Goal: Task Accomplishment & Management: Manage account settings

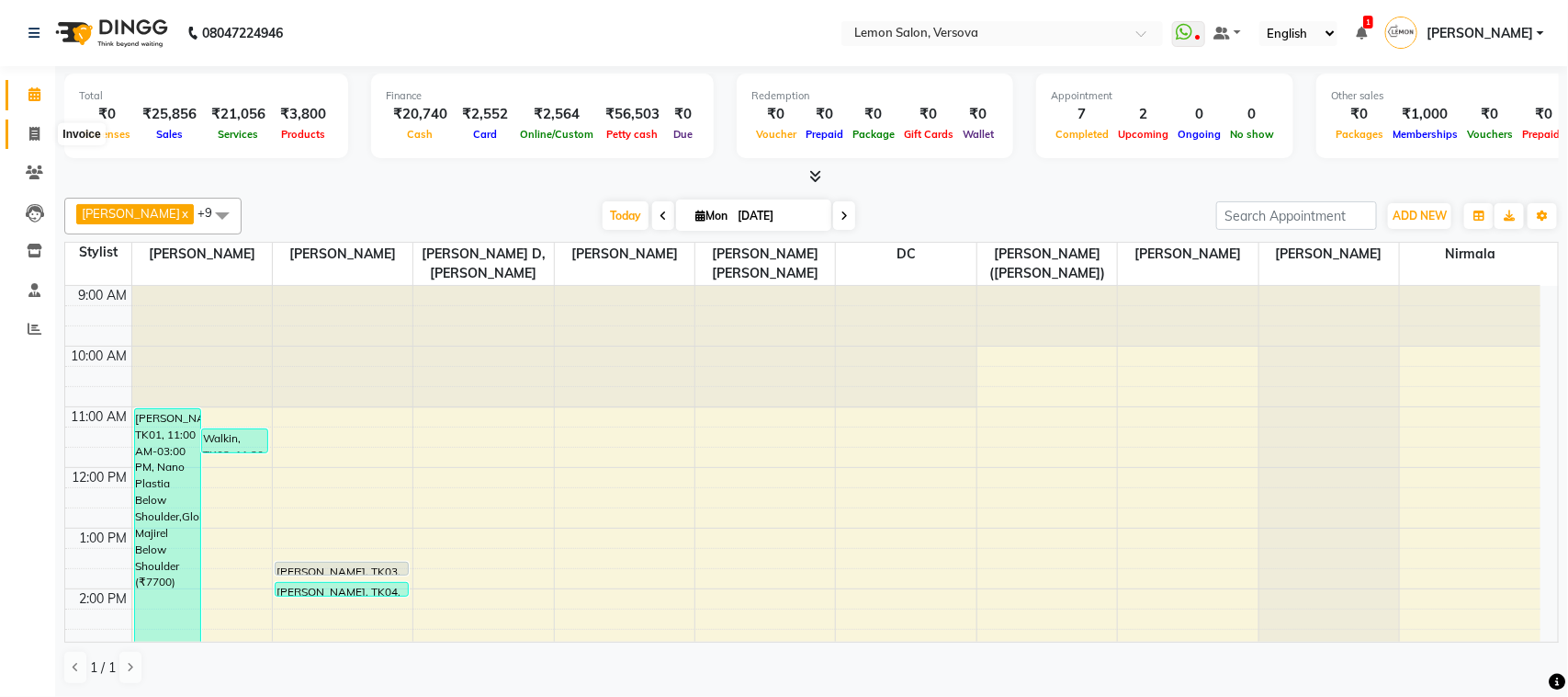
click at [22, 129] on span at bounding box center [34, 135] width 32 height 22
select select "service"
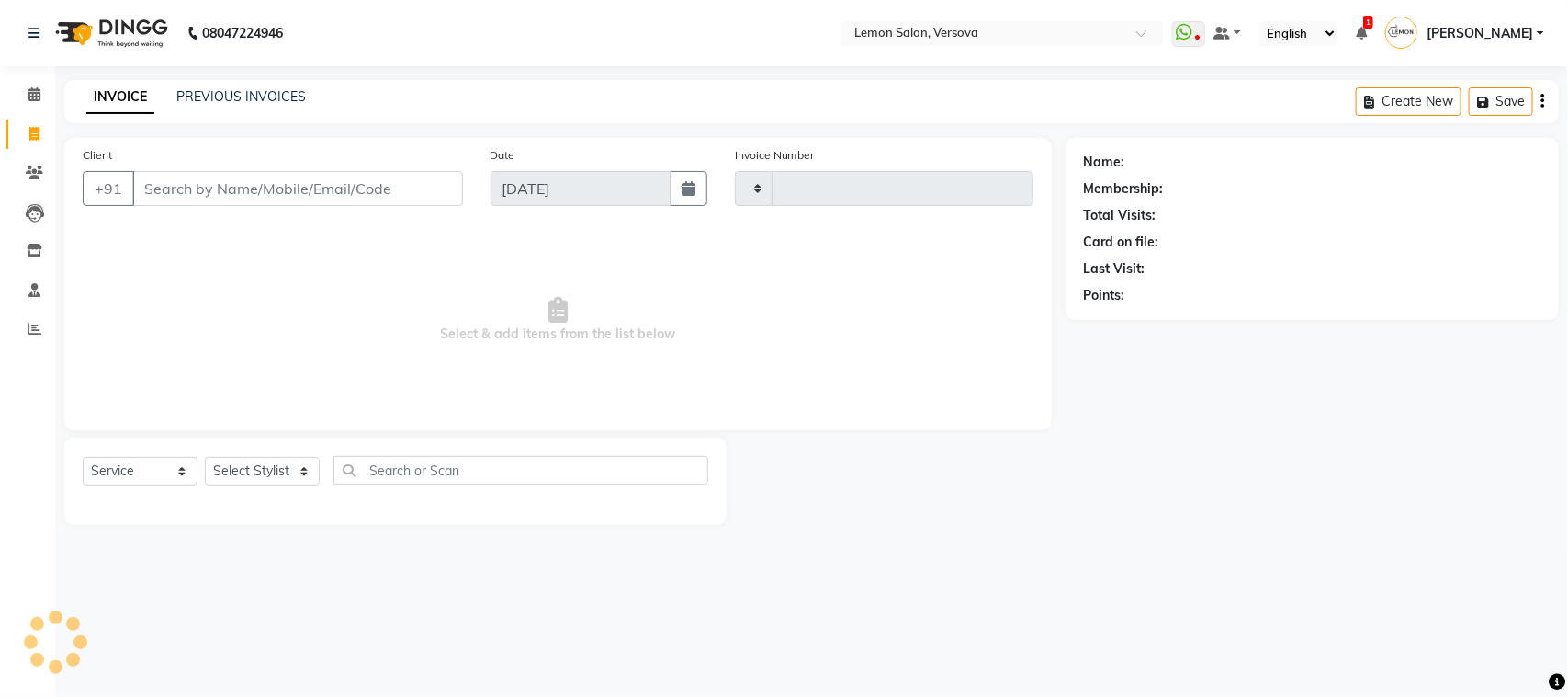
type input "2348"
select select "564"
click at [49, 170] on span at bounding box center [34, 173] width 32 height 22
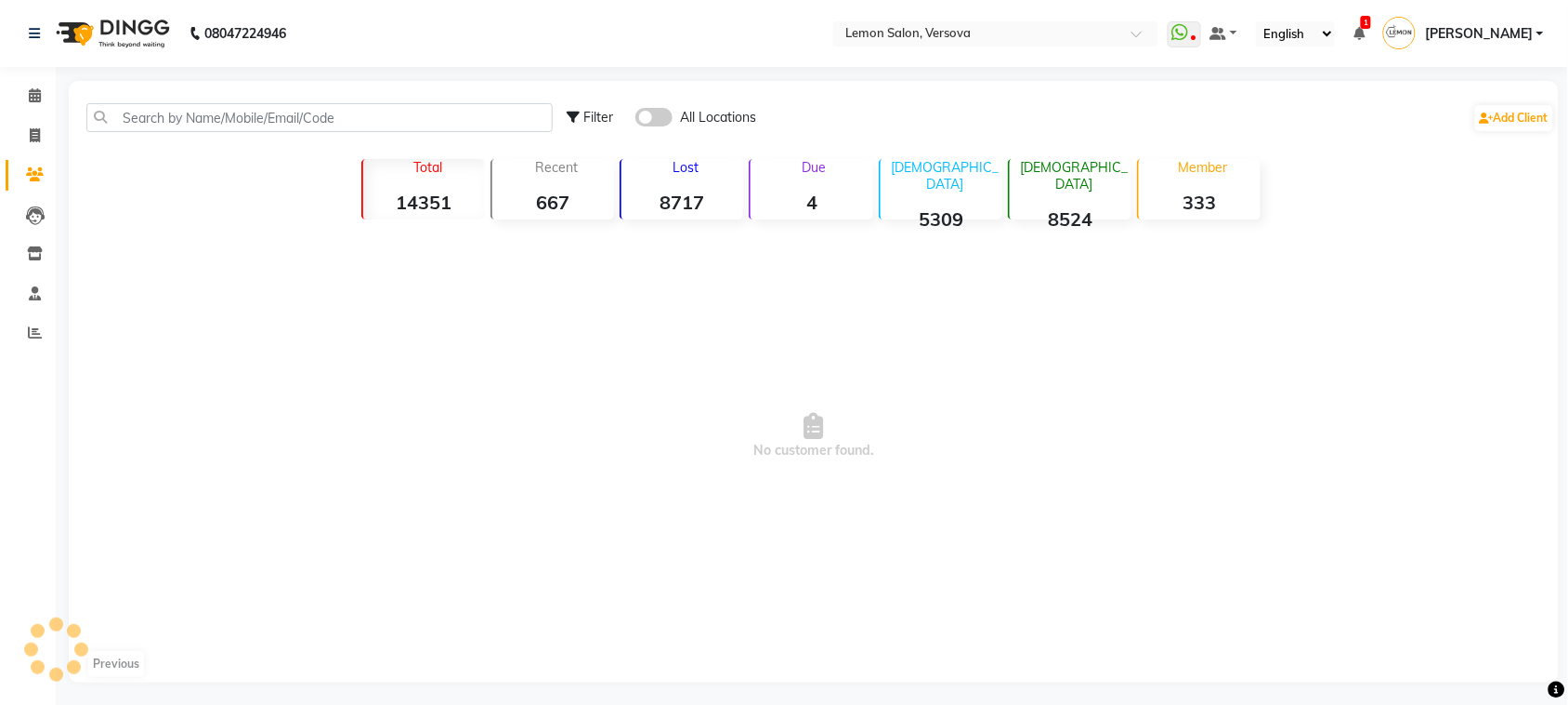
click at [165, 97] on div "Filter All Locations Add Client" at bounding box center [814, 117] width 1483 height 59
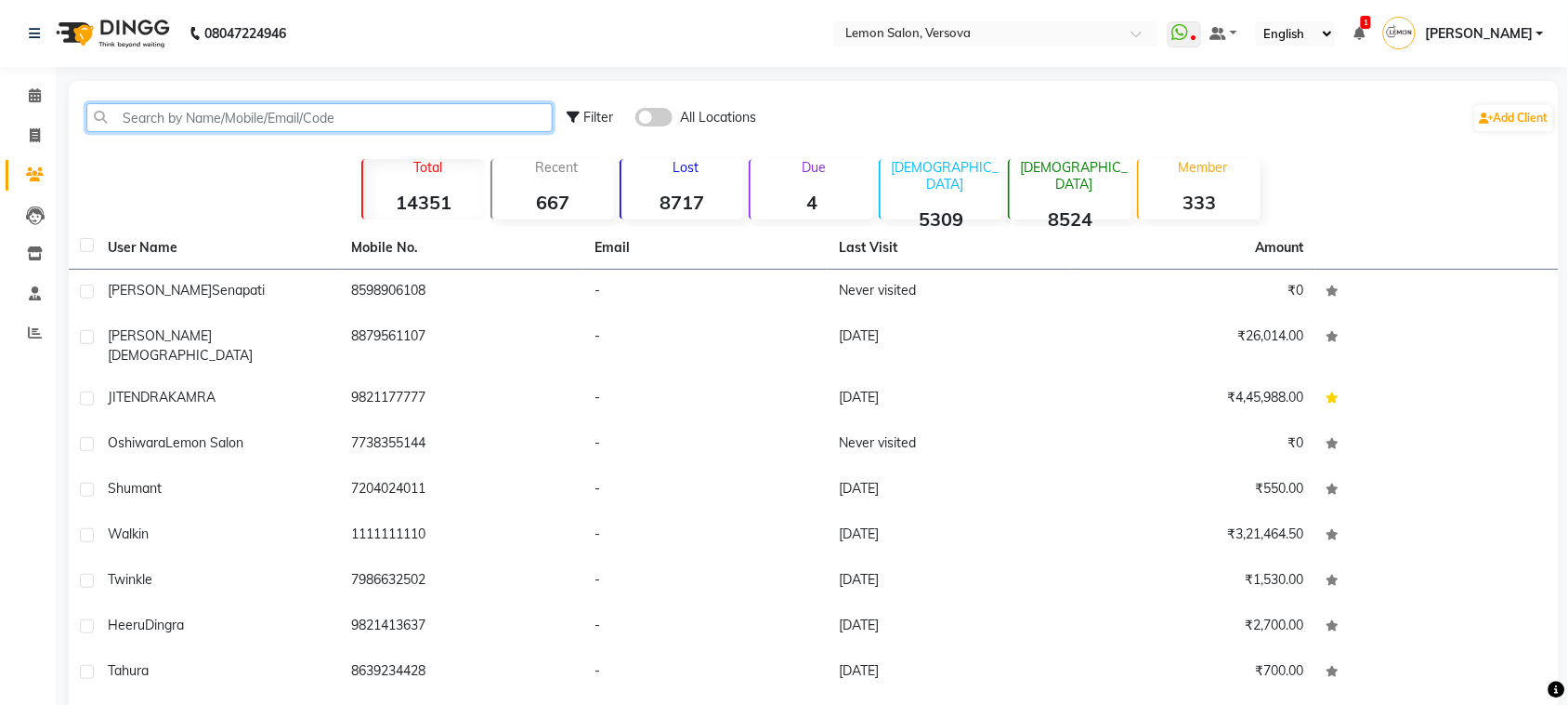
click at [174, 109] on input "text" at bounding box center [319, 117] width 466 height 29
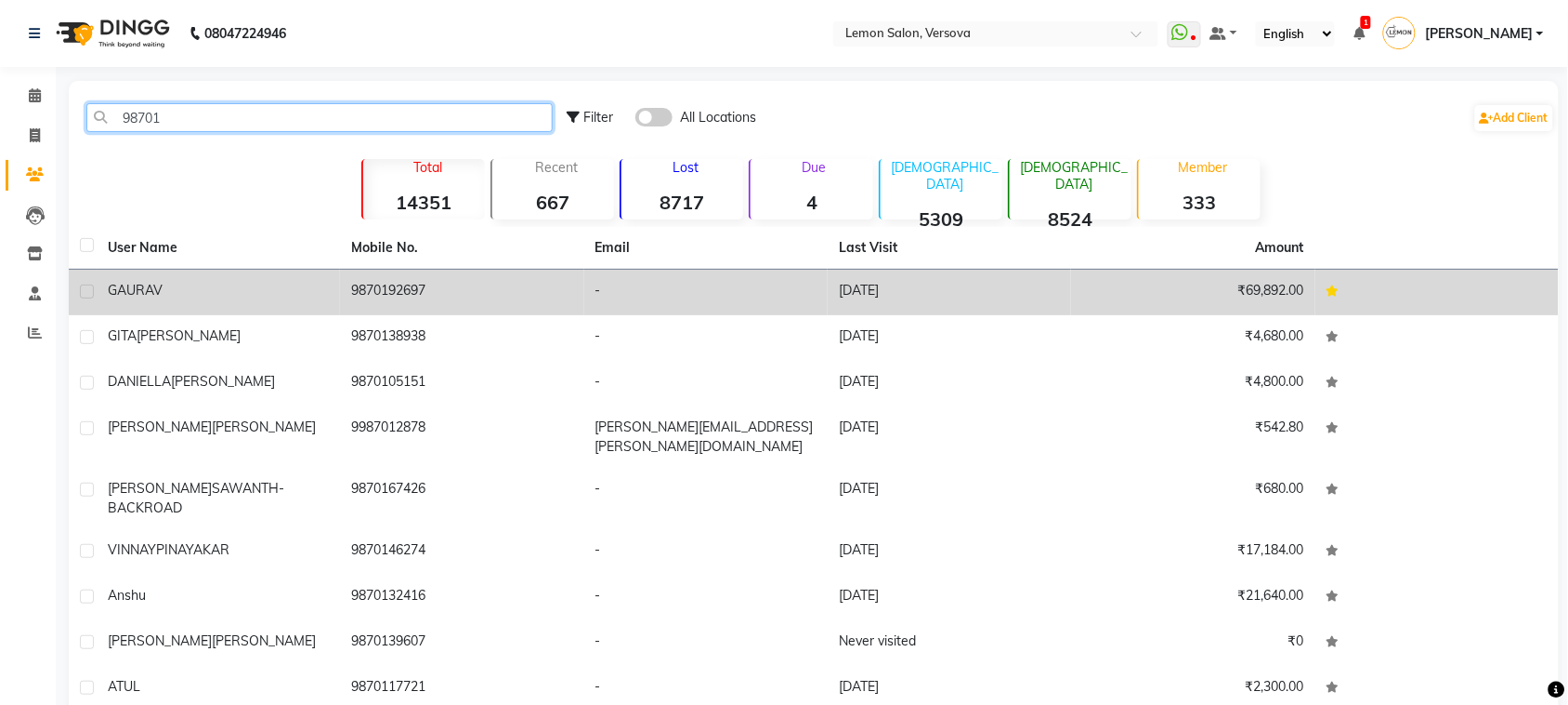
type input "98701"
click at [375, 284] on td "9870192697" at bounding box center [461, 292] width 243 height 46
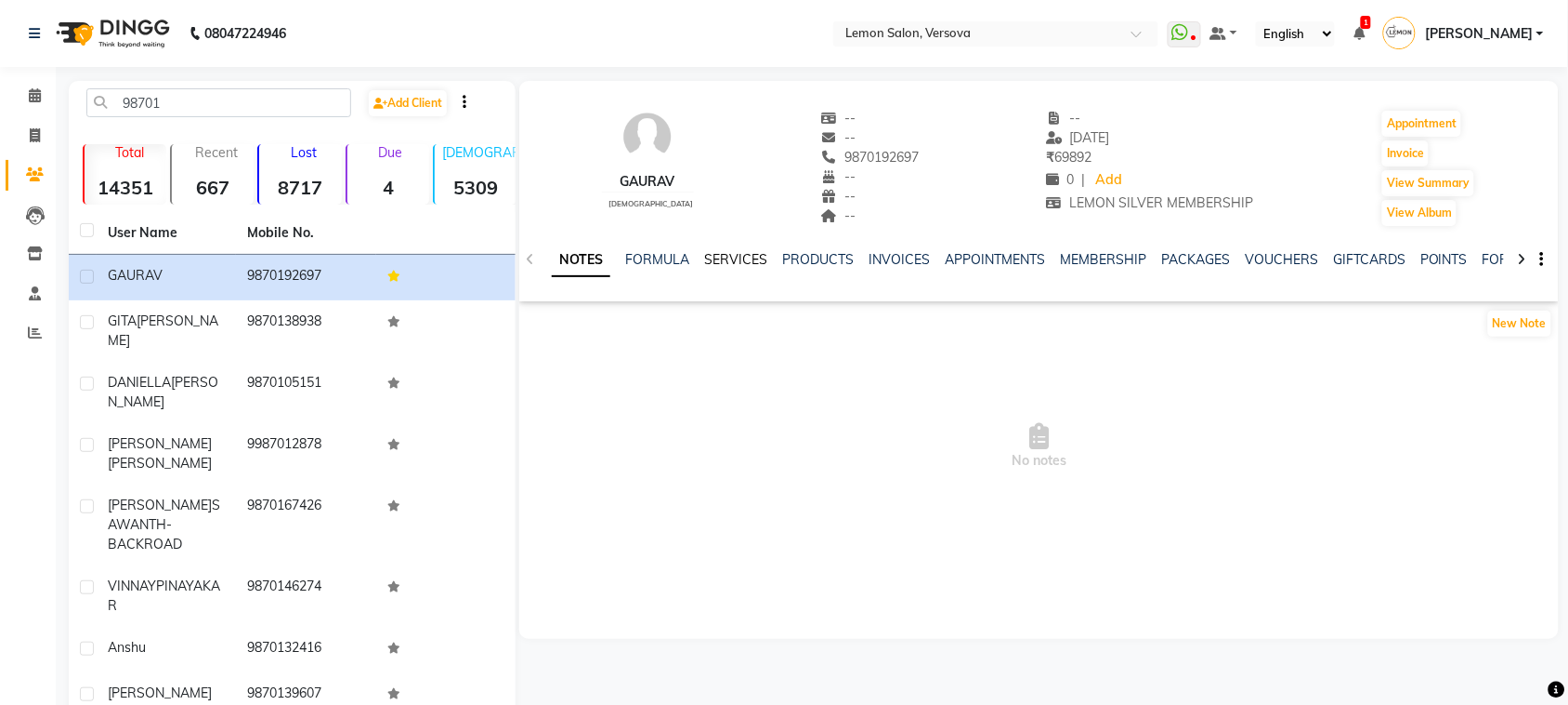
click at [726, 258] on link "SERVICES" at bounding box center [736, 259] width 64 height 17
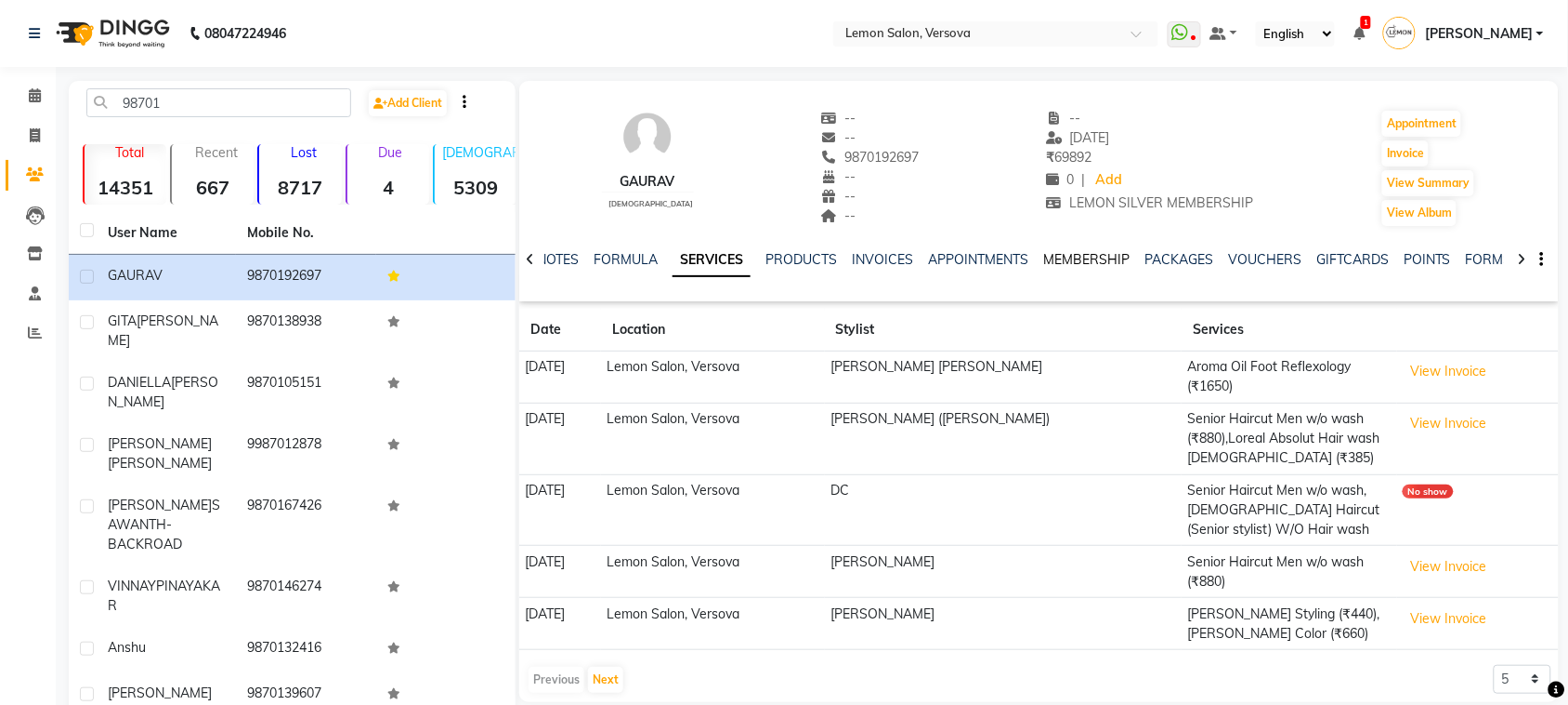
click at [1103, 253] on link "MEMBERSHIP" at bounding box center [1086, 259] width 86 height 17
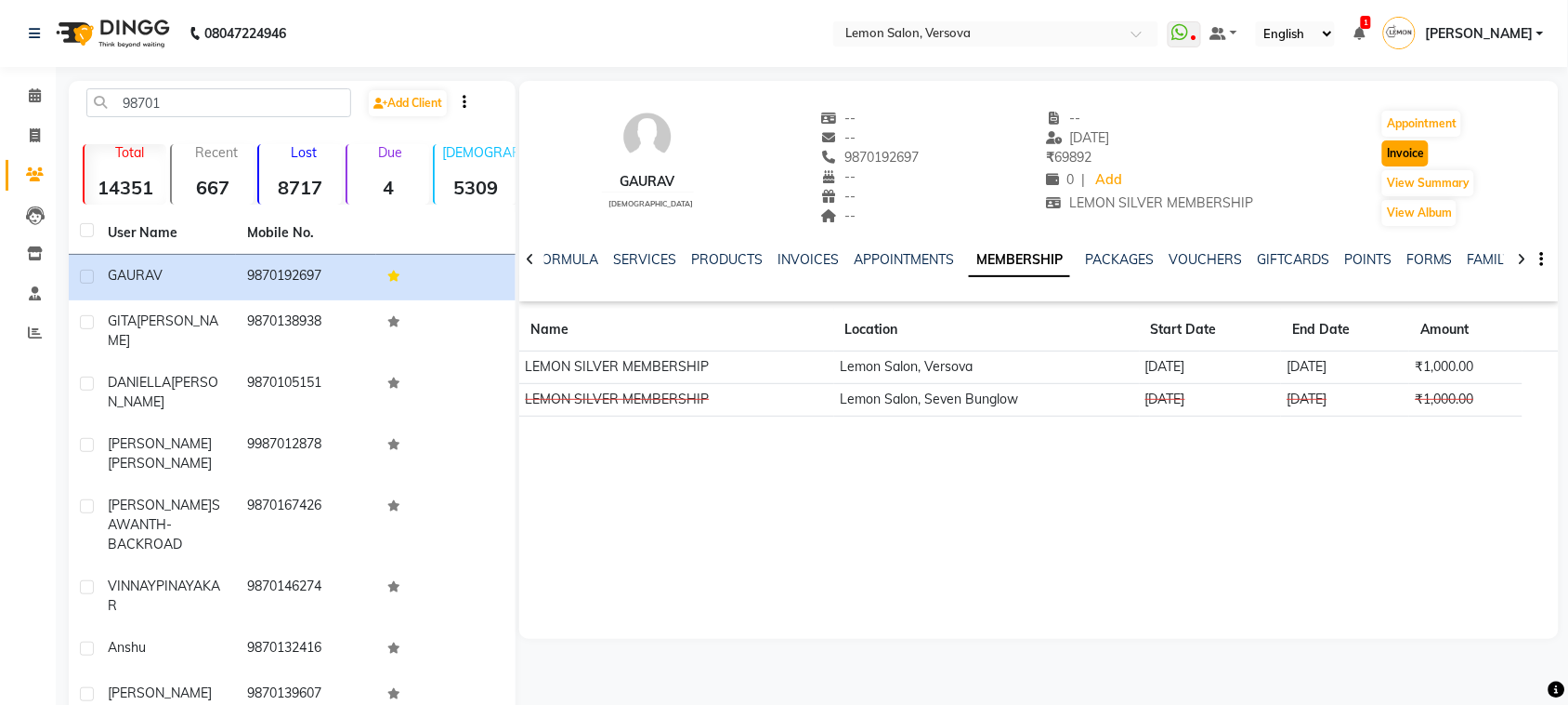
click at [1382, 155] on button "Invoice" at bounding box center [1405, 153] width 47 height 26
select select "564"
select select "service"
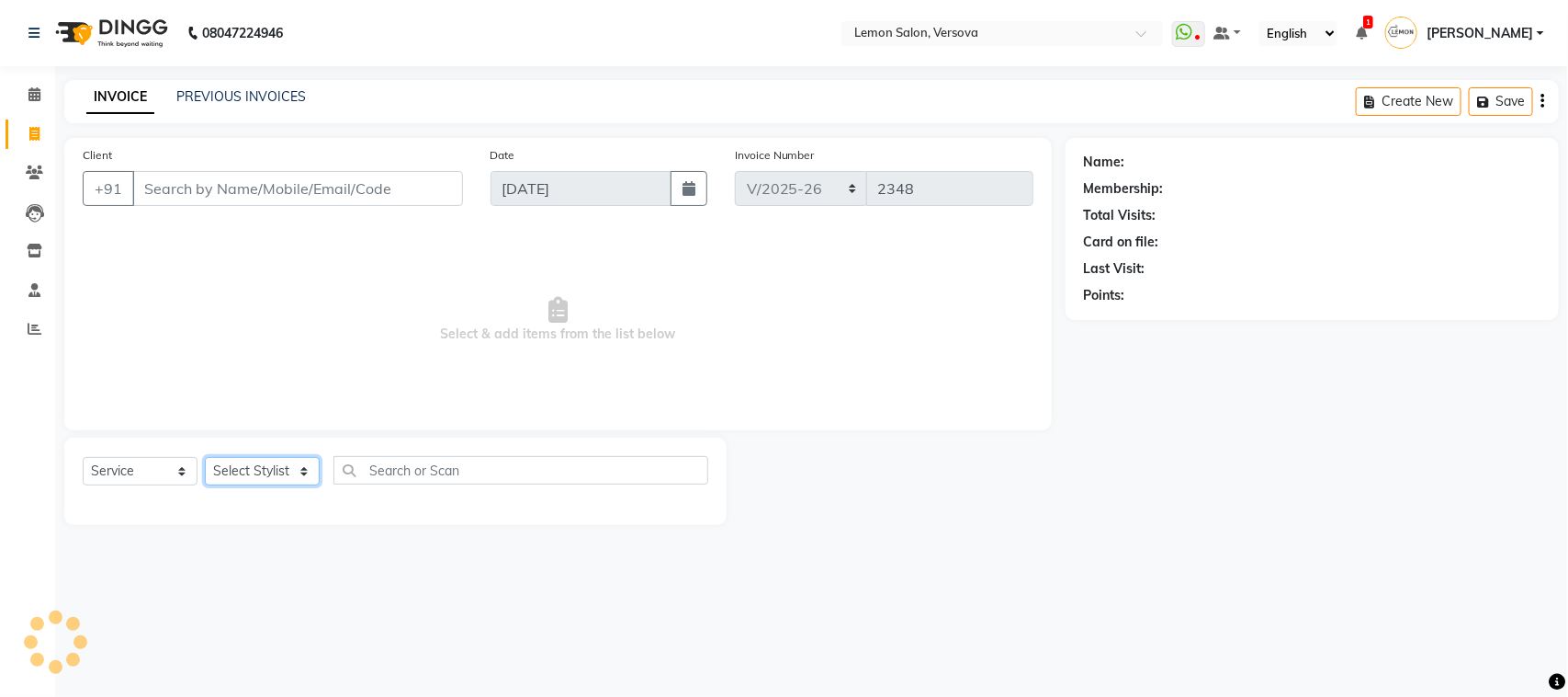
click at [277, 475] on select "Select Stylist" at bounding box center [262, 471] width 115 height 29
type input "9870192697"
select select "1: Object"
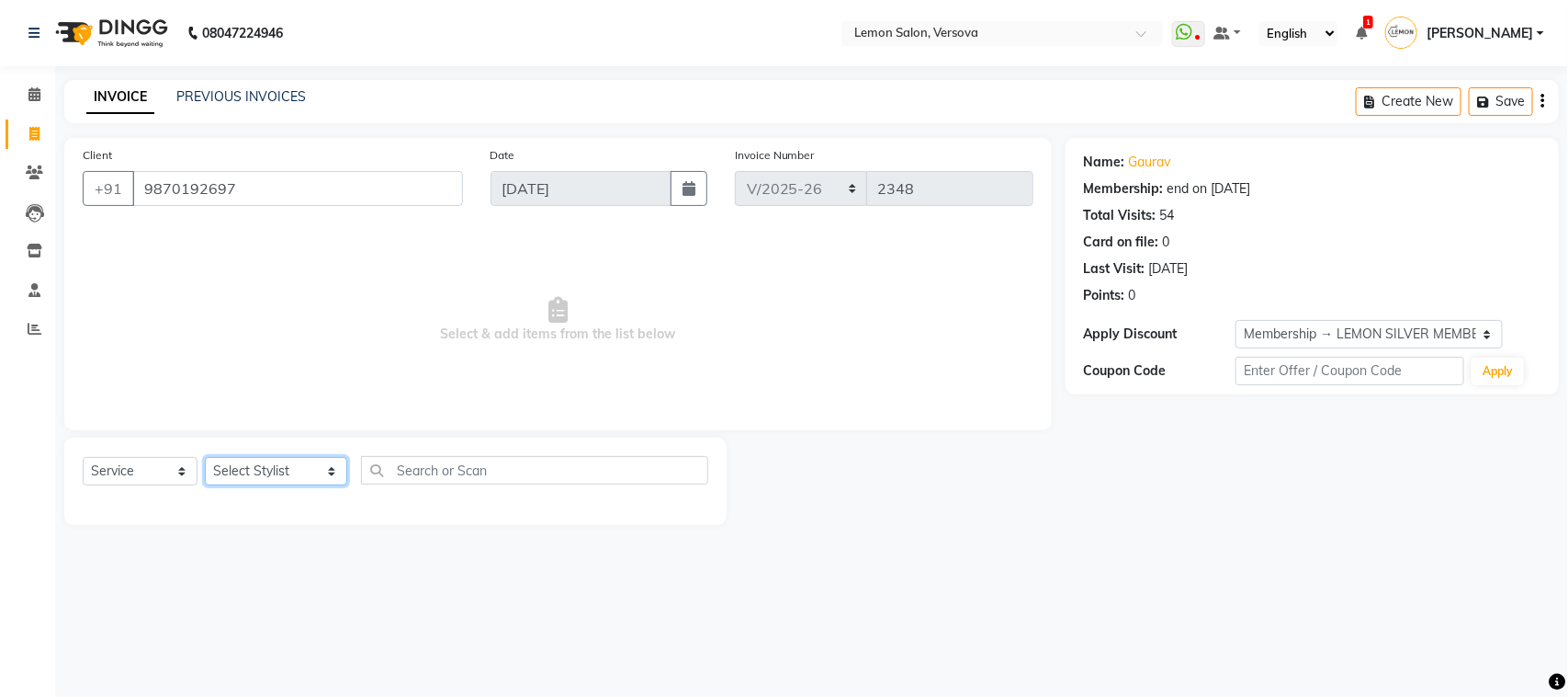
select select "7474"
click at [205, 457] on select "Select Stylist [PERSON_NAME] [PERSON_NAME] DC [PERSON_NAME] [PERSON_NAME] D,[PE…" at bounding box center [276, 471] width 142 height 29
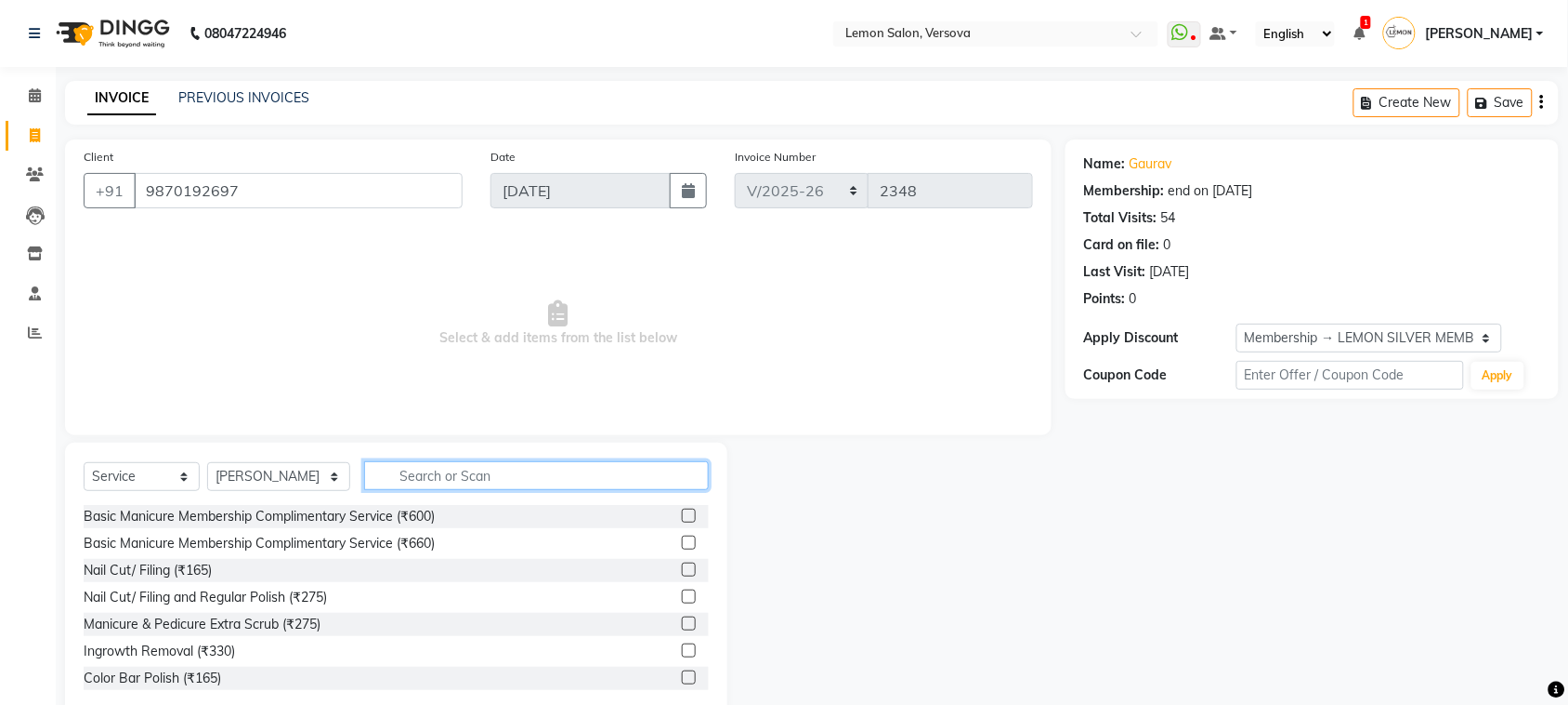
click at [418, 479] on input "text" at bounding box center [537, 475] width 345 height 29
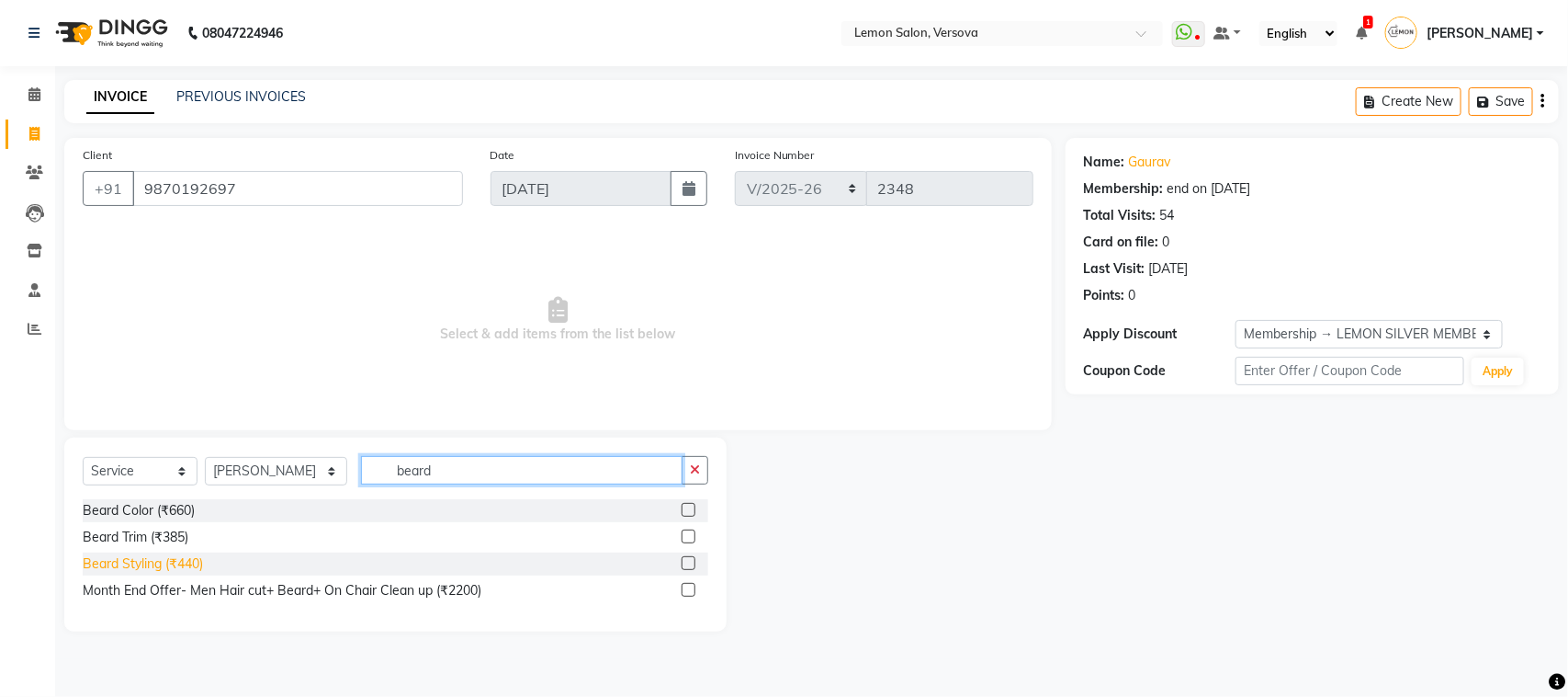
type input "beard"
click at [203, 571] on div "Beard Styling (₹440)" at bounding box center [142, 564] width 120 height 20
checkbox input "false"
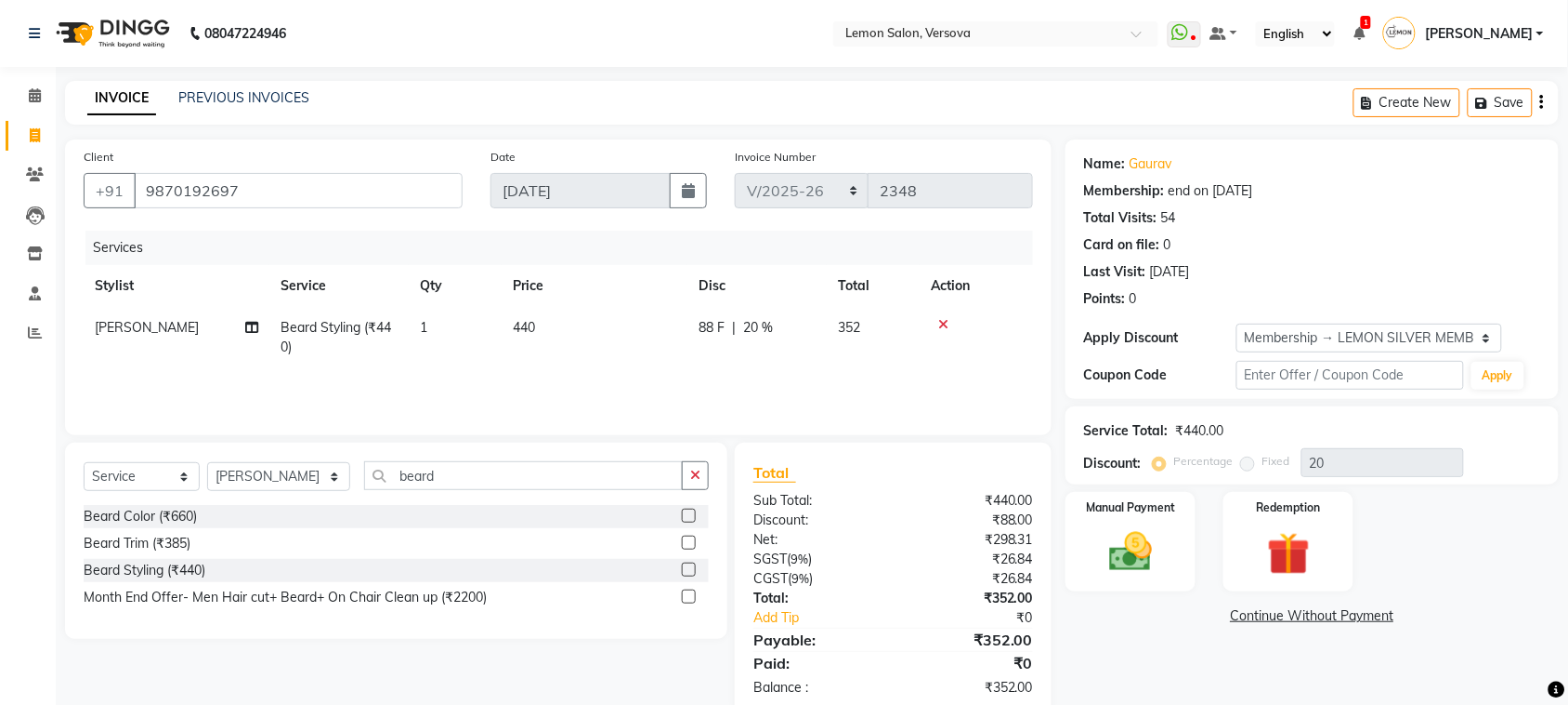
scroll to position [38, 0]
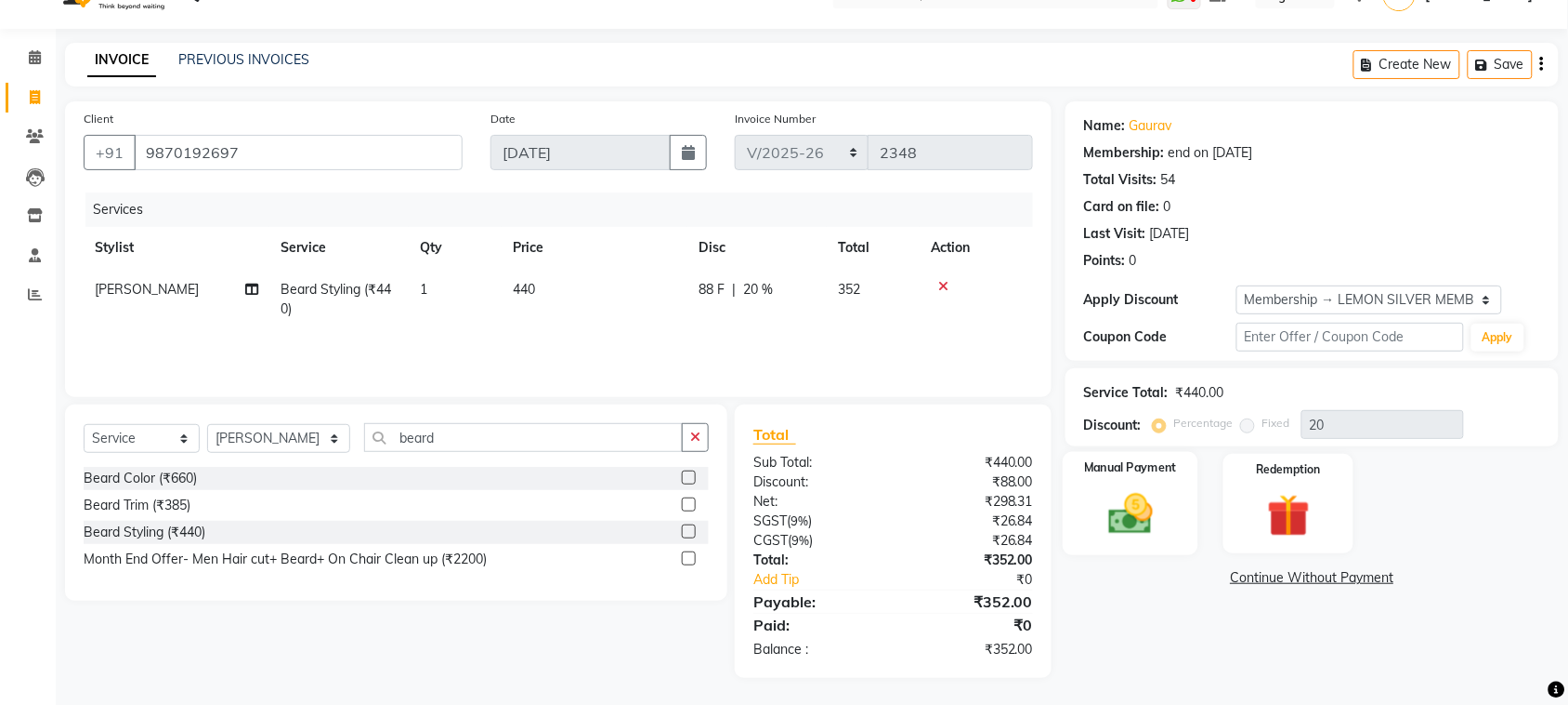
click at [1092, 527] on div "Manual Payment" at bounding box center [1131, 503] width 136 height 104
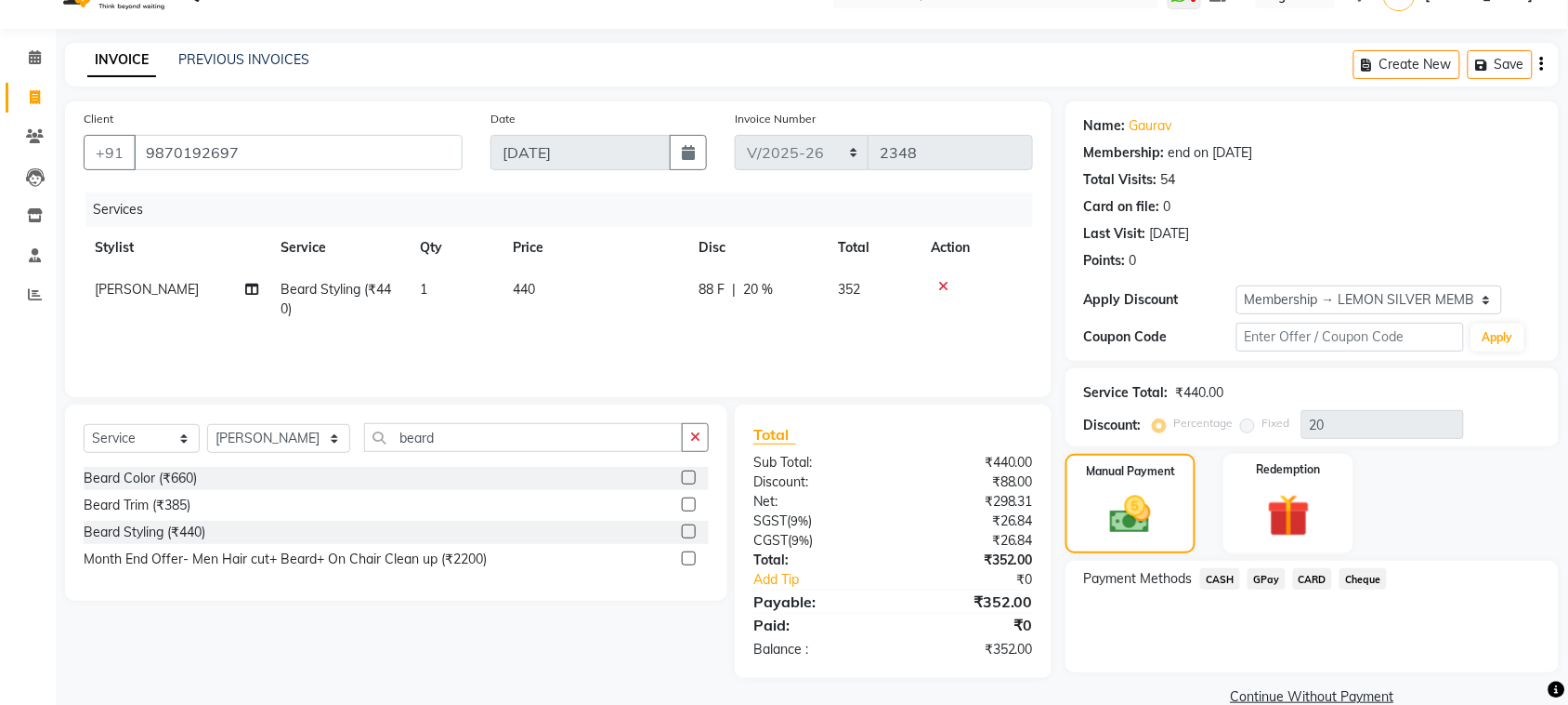
drag, startPoint x: 1228, startPoint y: 588, endPoint x: 1246, endPoint y: 587, distance: 18.0
click at [1228, 586] on span "CASH" at bounding box center [1220, 579] width 40 height 22
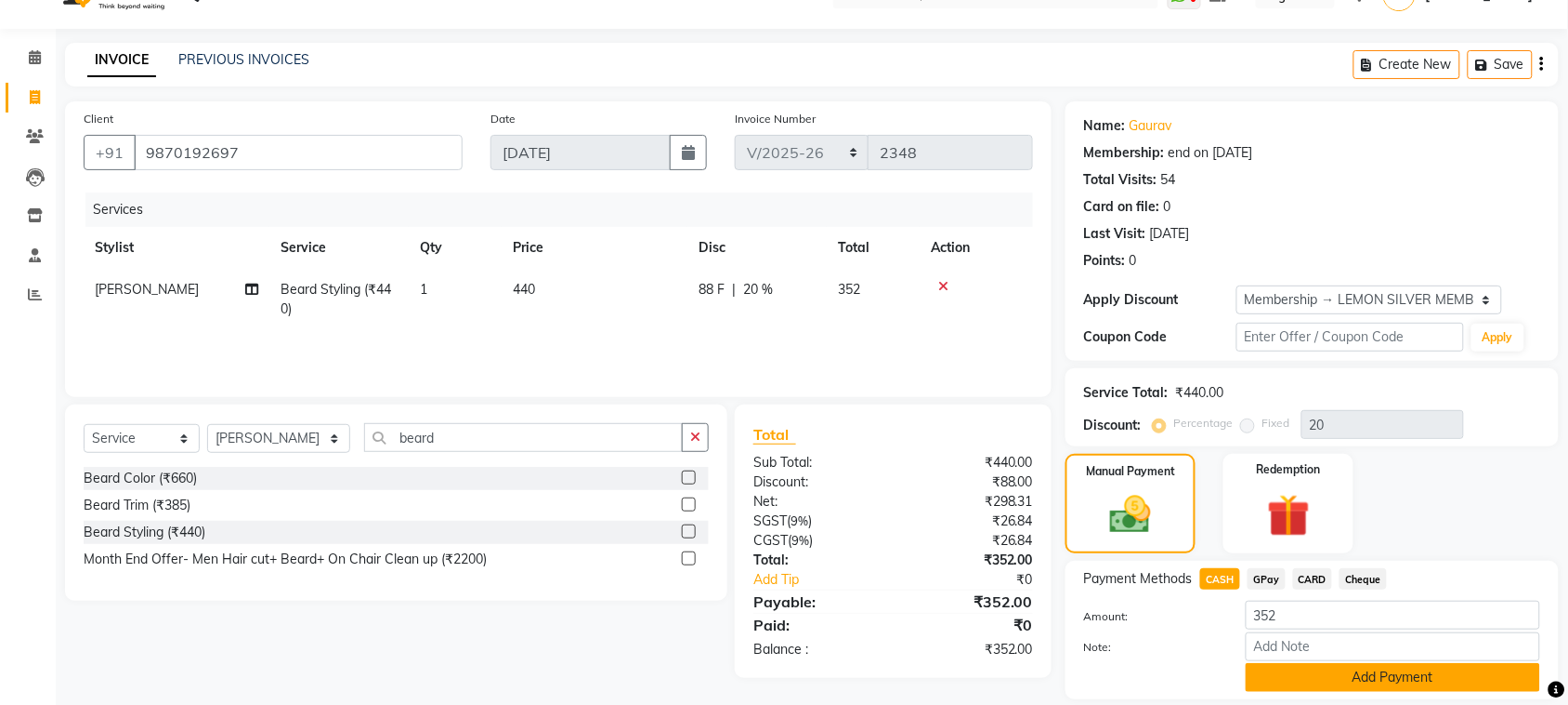
click at [1268, 663] on button "Add Payment" at bounding box center [1393, 677] width 294 height 29
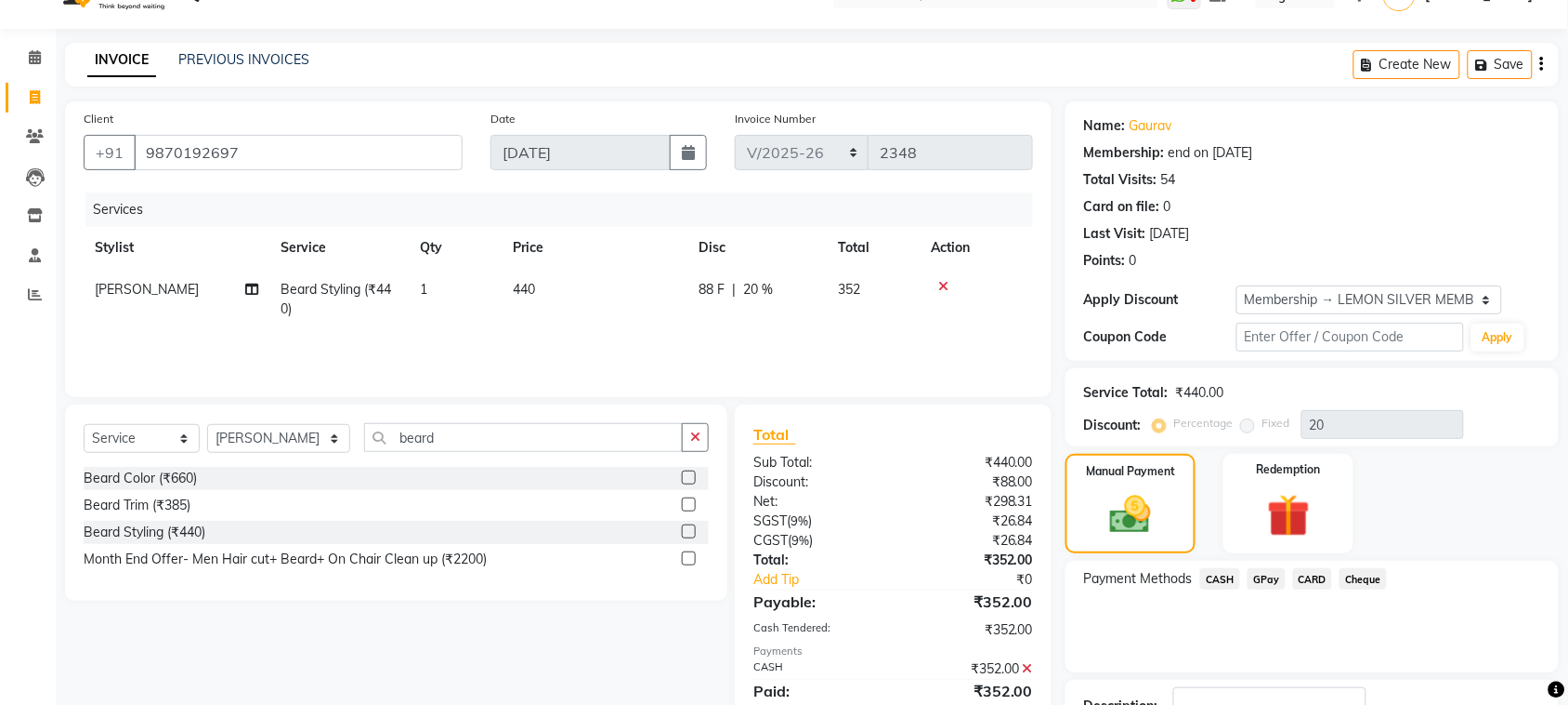
scroll to position [195, 0]
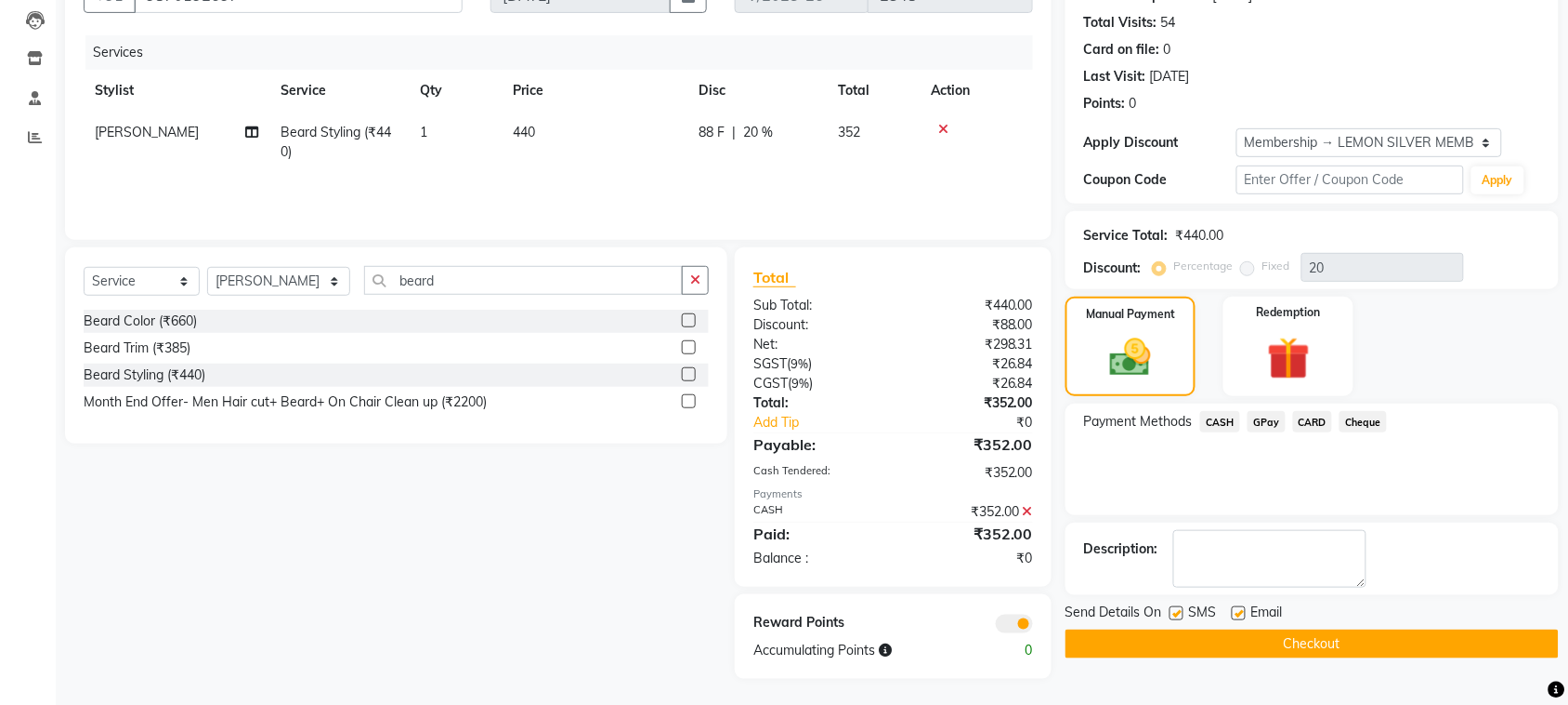
click at [1172, 615] on label at bounding box center [1176, 614] width 14 height 14
click at [1172, 615] on input "checkbox" at bounding box center [1176, 614] width 12 height 12
checkbox input "false"
click at [1240, 614] on label at bounding box center [1239, 614] width 14 height 14
click at [1240, 614] on input "checkbox" at bounding box center [1238, 614] width 12 height 12
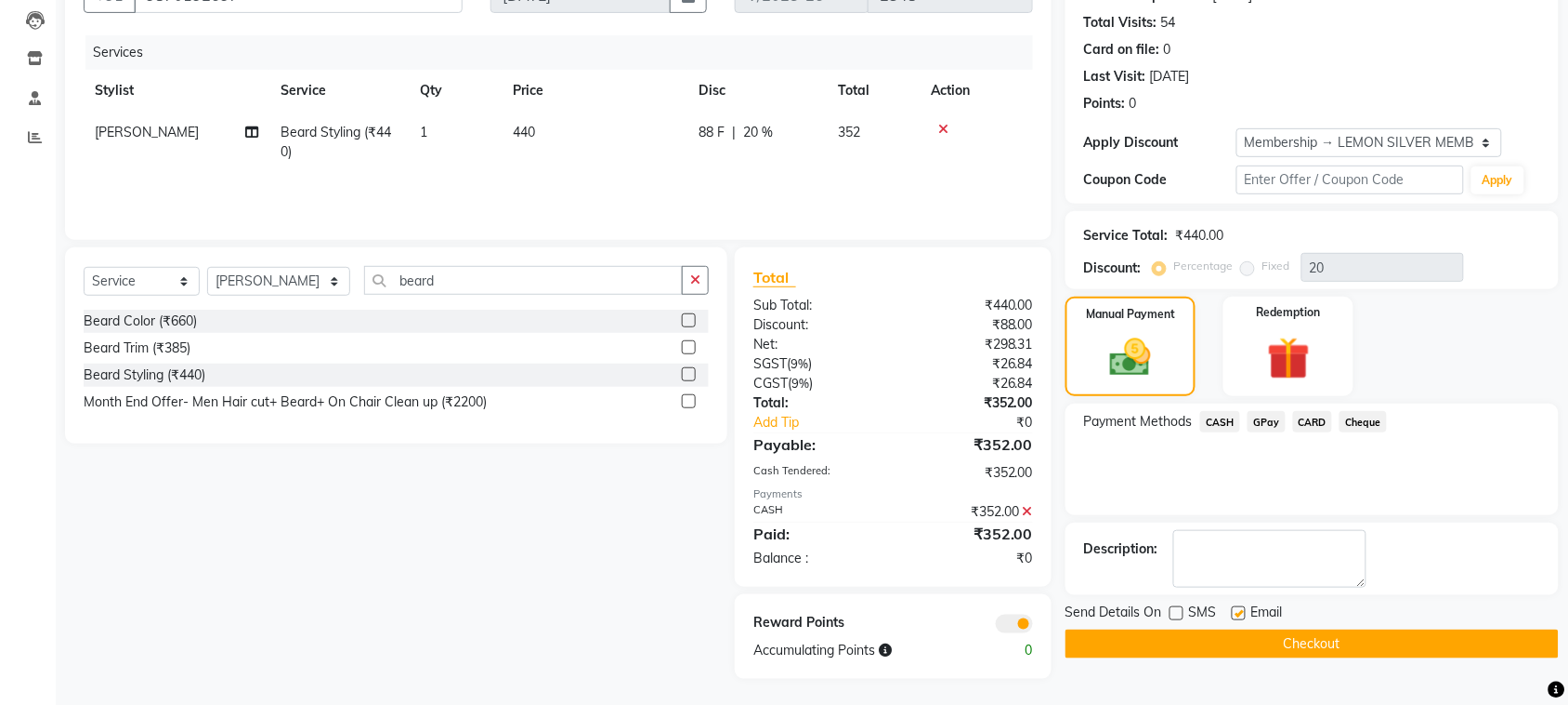
checkbox input "false"
click at [1241, 637] on button "Checkout" at bounding box center [1312, 643] width 493 height 29
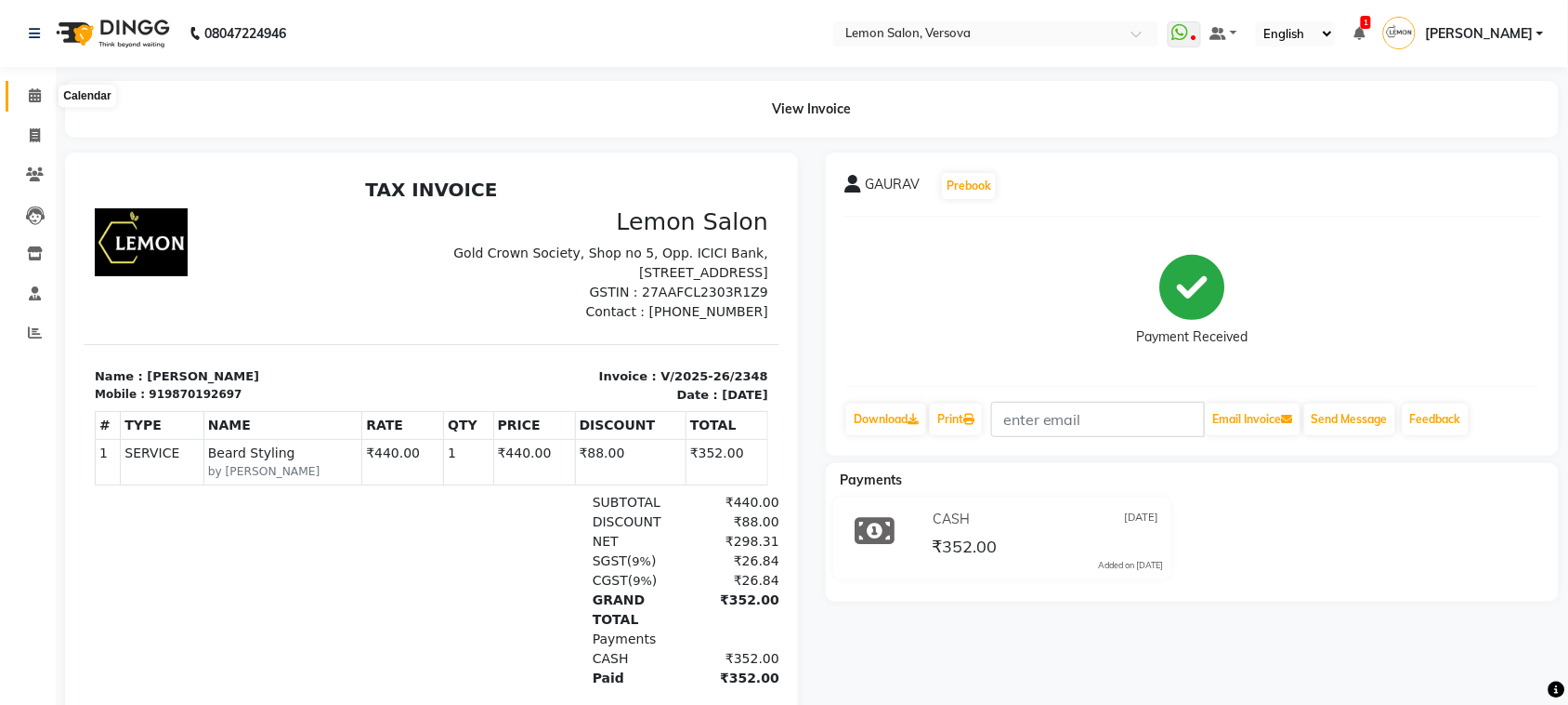
click at [26, 100] on span at bounding box center [35, 96] width 33 height 22
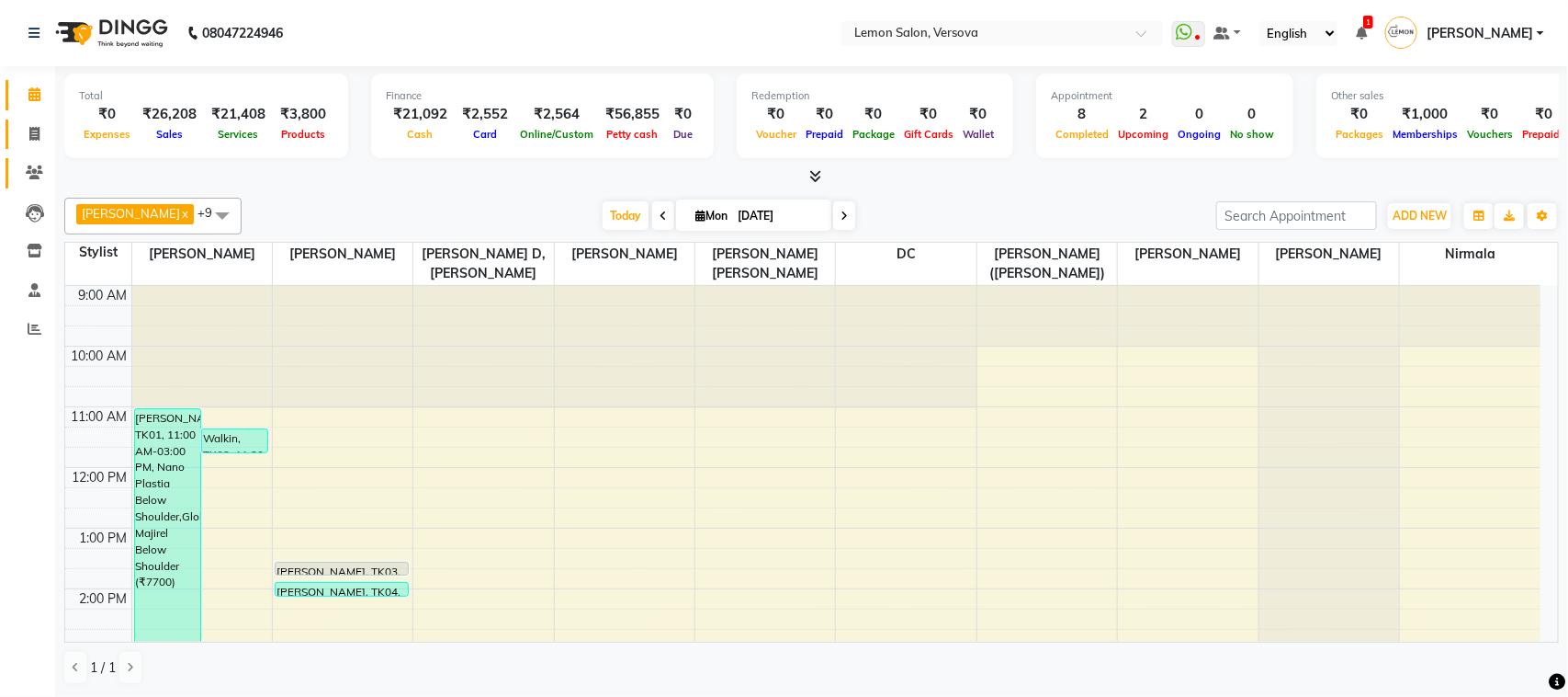
drag, startPoint x: 19, startPoint y: 147, endPoint x: 23, endPoint y: 182, distance: 35.2
click at [19, 148] on link "Invoice" at bounding box center [28, 135] width 44 height 30
select select "564"
select select "service"
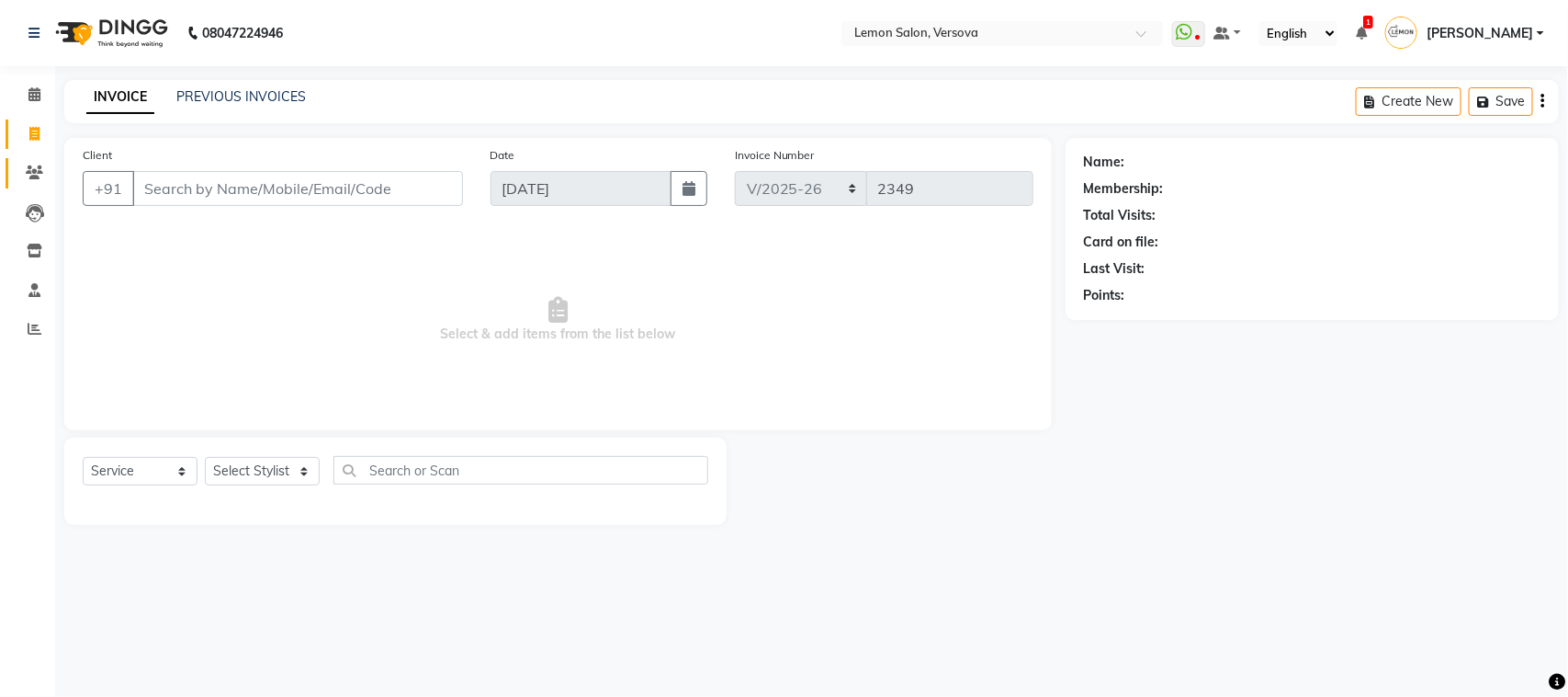
click at [23, 184] on link "Clients" at bounding box center [28, 173] width 44 height 30
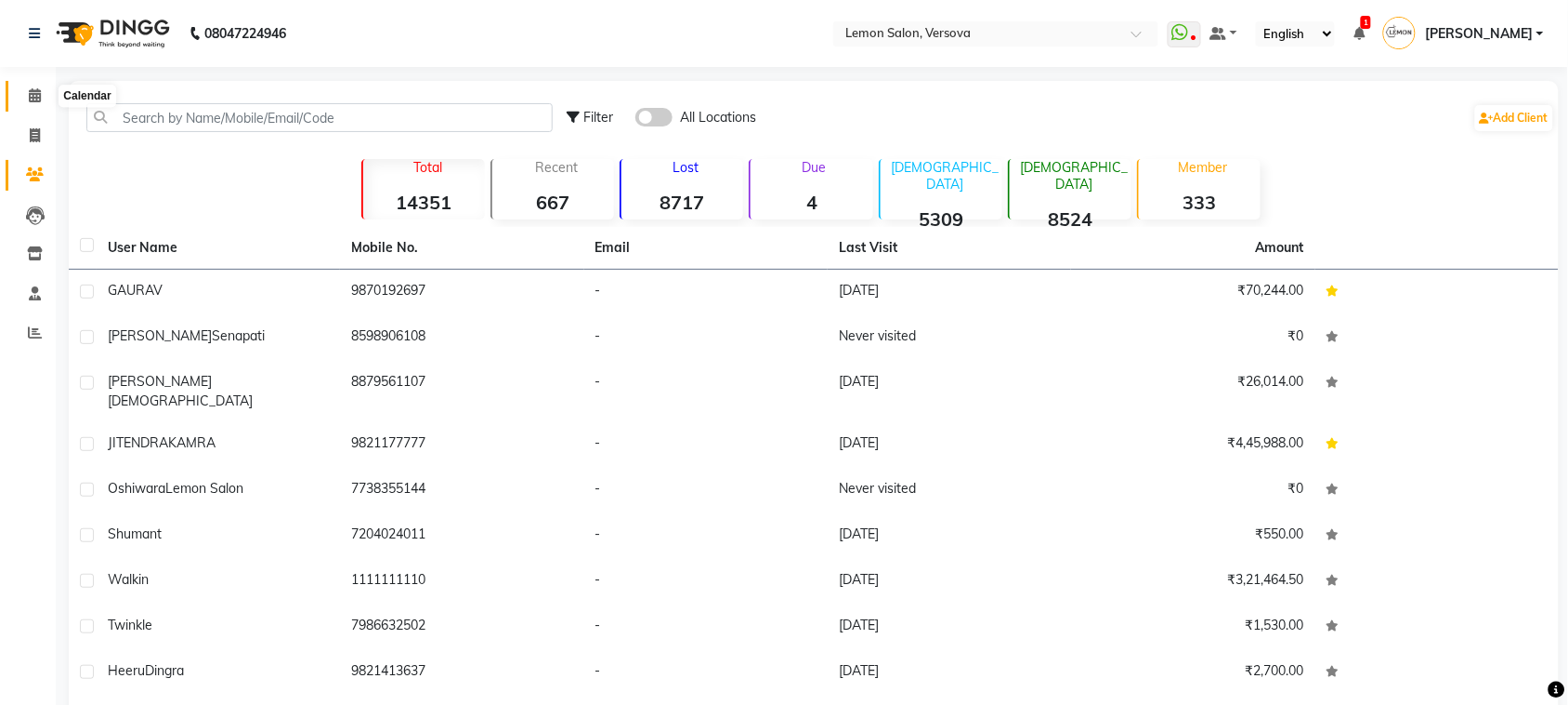
click at [36, 87] on span at bounding box center [35, 96] width 33 height 22
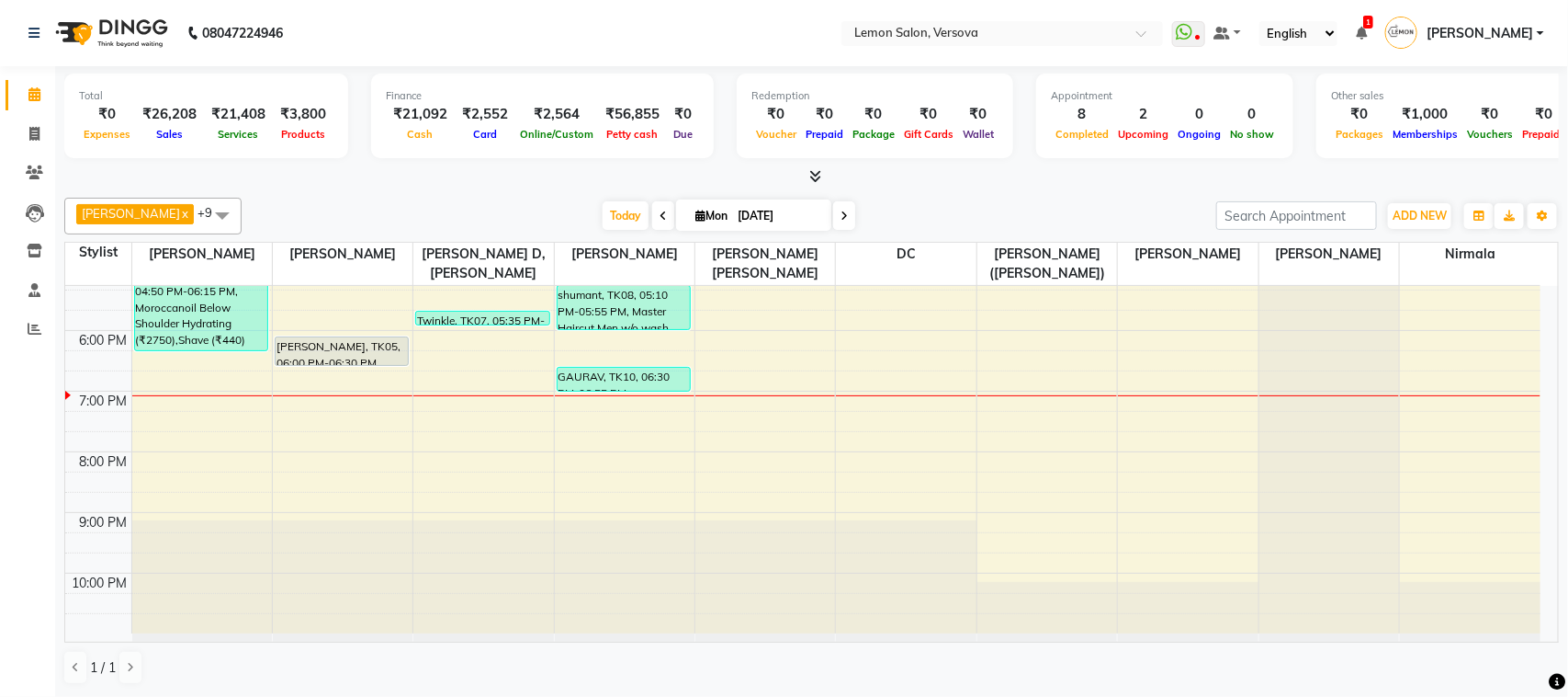
scroll to position [501, 0]
click at [36, 80] on link "Calendar" at bounding box center [28, 94] width 44 height 30
click at [20, 132] on span at bounding box center [34, 135] width 32 height 22
select select "564"
select select "service"
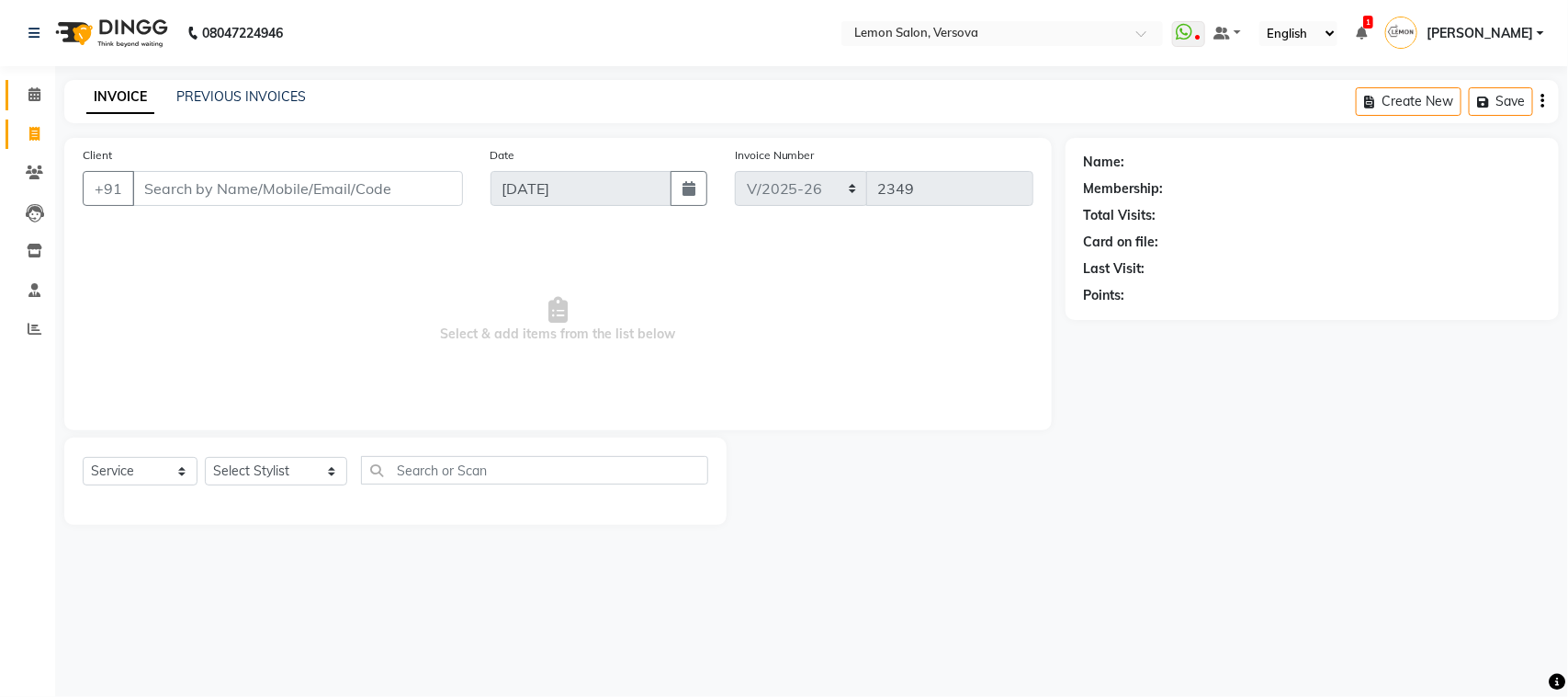
click at [23, 107] on link "Calendar" at bounding box center [28, 94] width 44 height 30
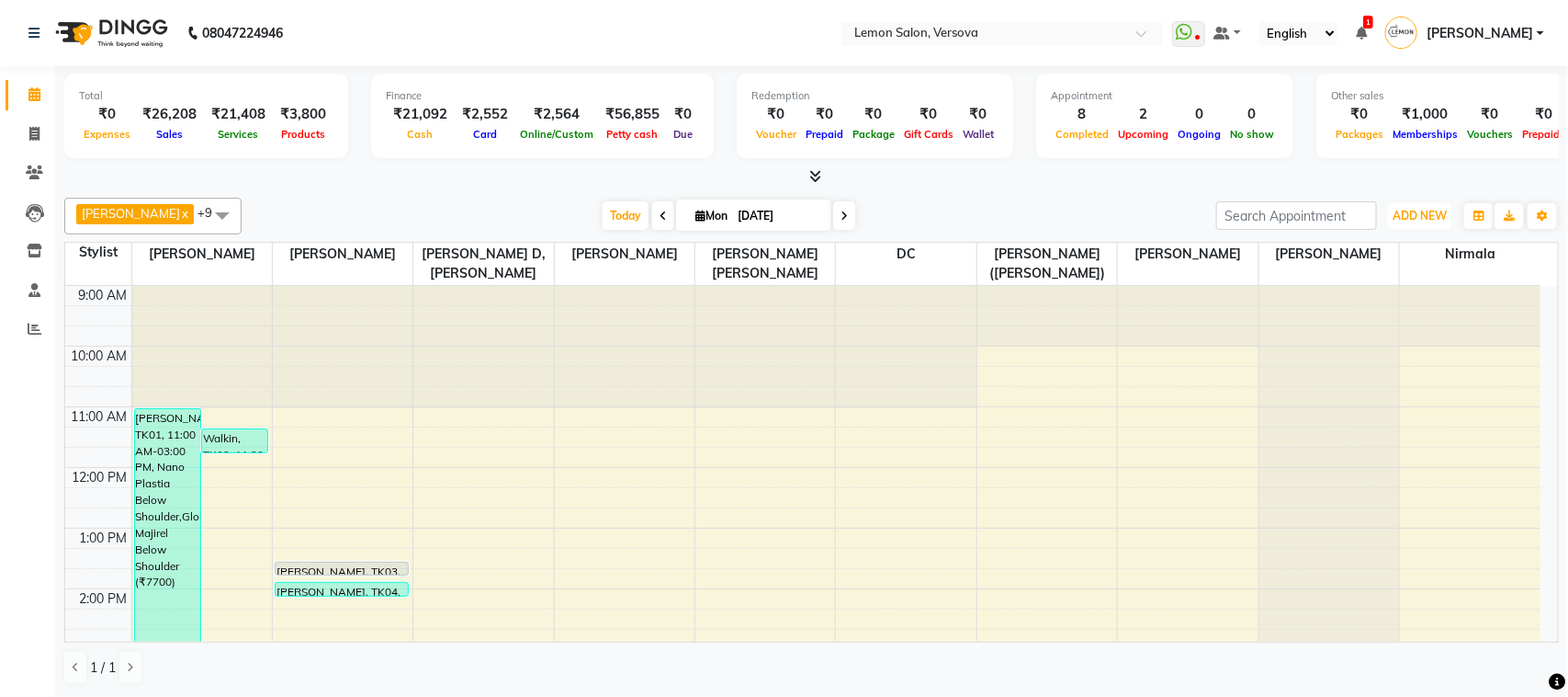
click at [1445, 222] on span "ADD NEW" at bounding box center [1419, 215] width 54 height 14
click at [1353, 329] on link "Add Attendance" at bounding box center [1379, 322] width 145 height 24
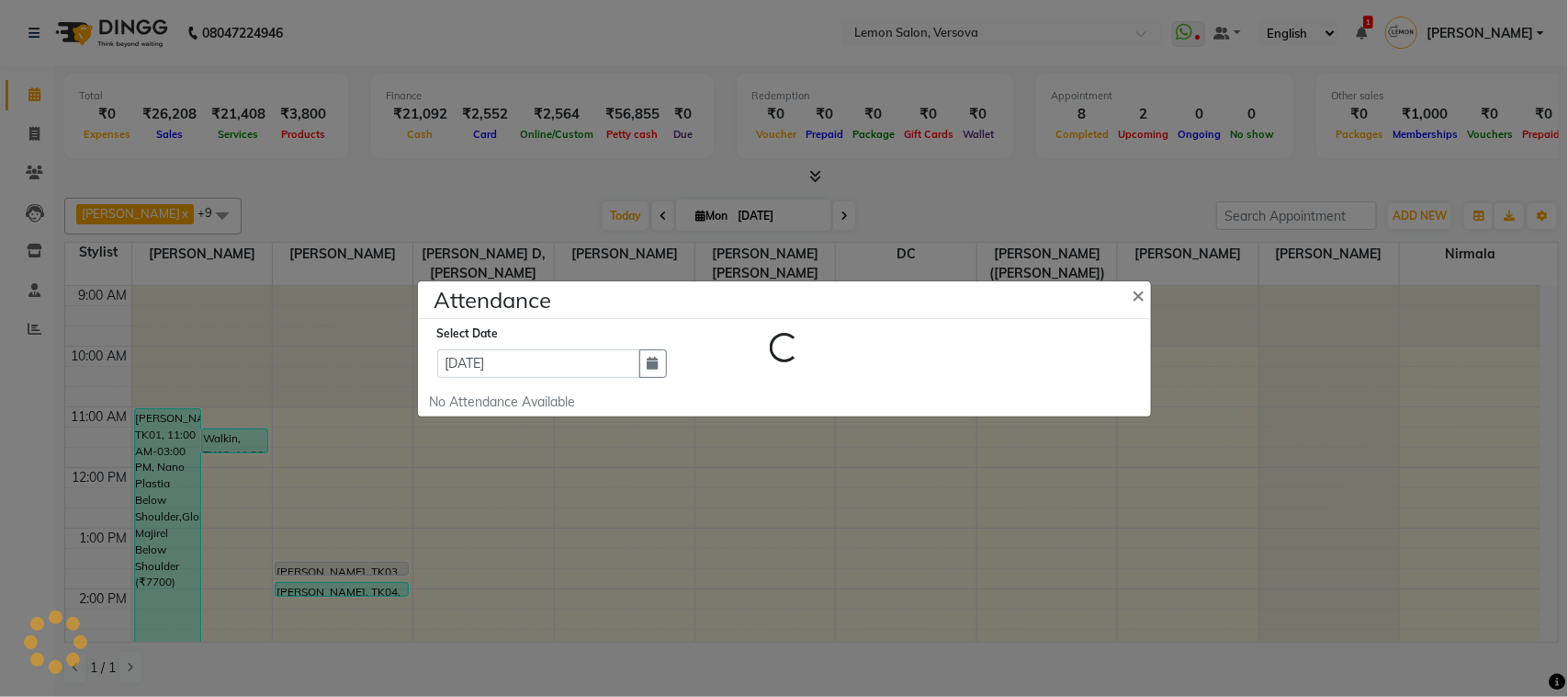
select select "A"
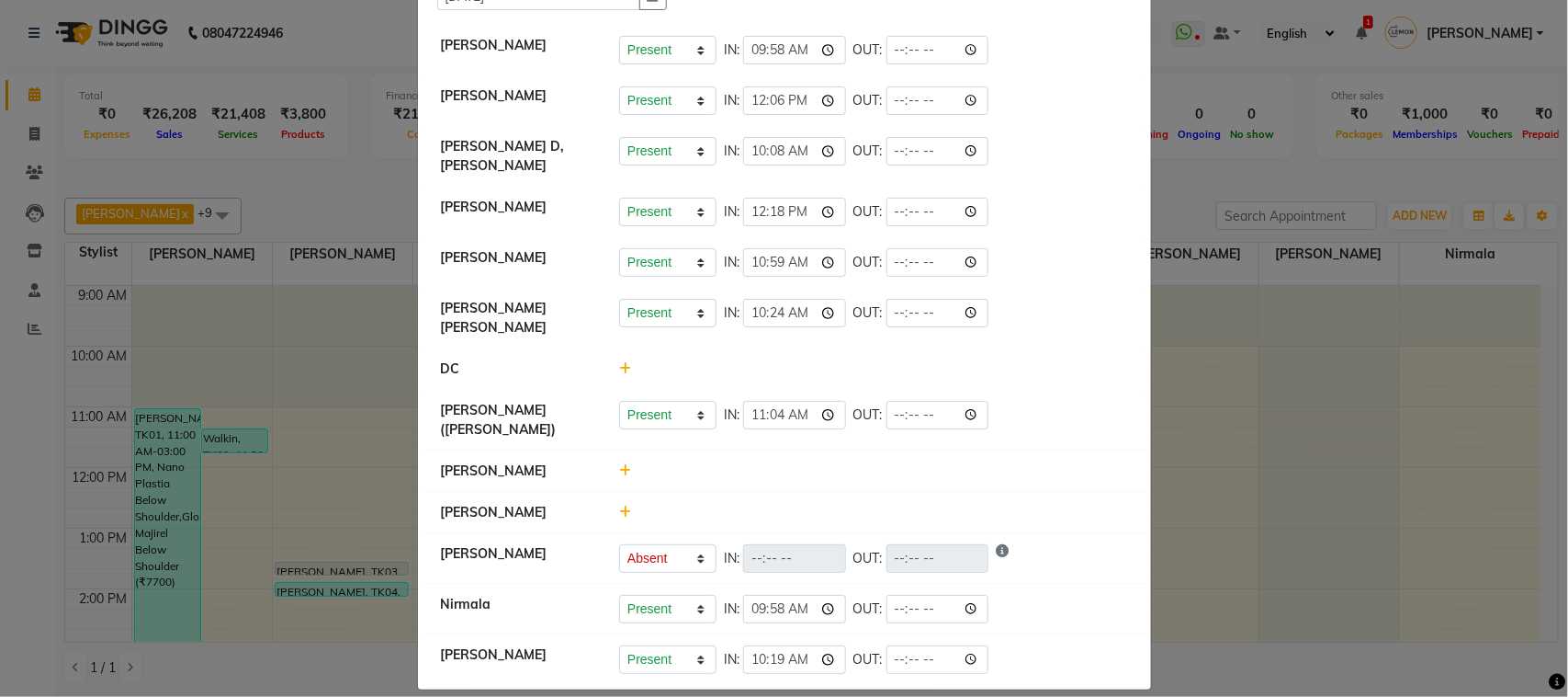
scroll to position [124, 0]
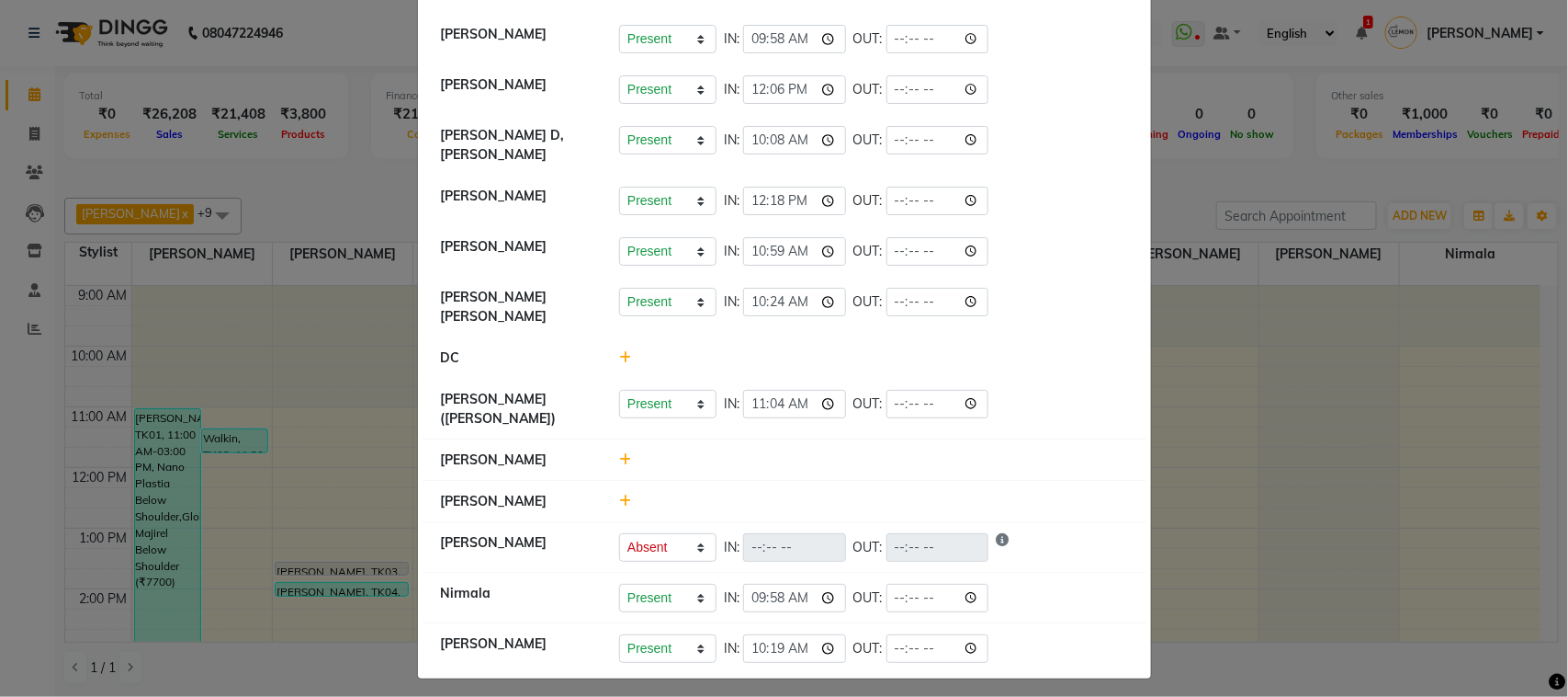
click at [622, 452] on div at bounding box center [873, 460] width 536 height 20
click at [619, 453] on icon at bounding box center [625, 459] width 12 height 13
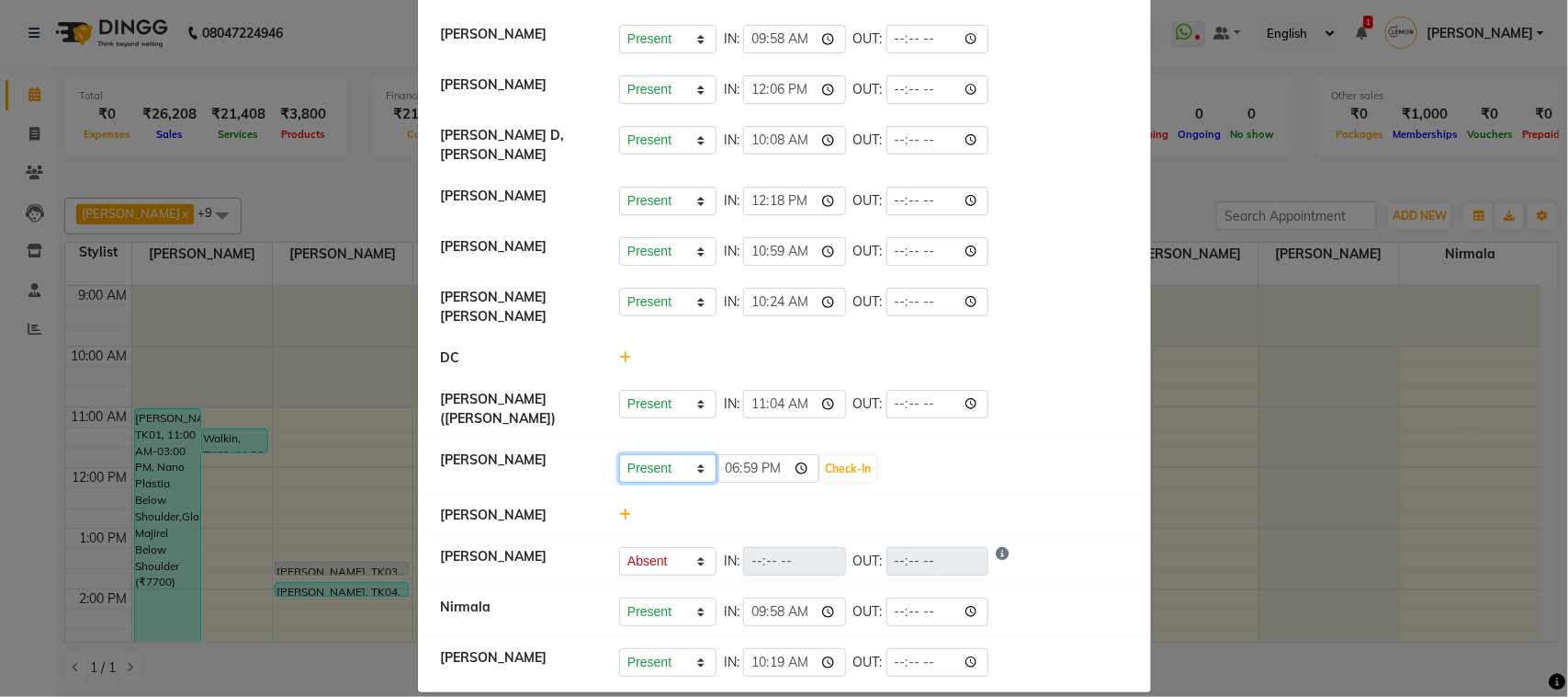
click at [649, 469] on select "Present Absent Late Half Day Weekly Off" at bounding box center [667, 468] width 97 height 29
select select "W"
click at [619, 454] on select "Present Absent Late Half Day Weekly Off" at bounding box center [667, 468] width 97 height 29
click at [736, 467] on button "Save" at bounding box center [736, 469] width 35 height 26
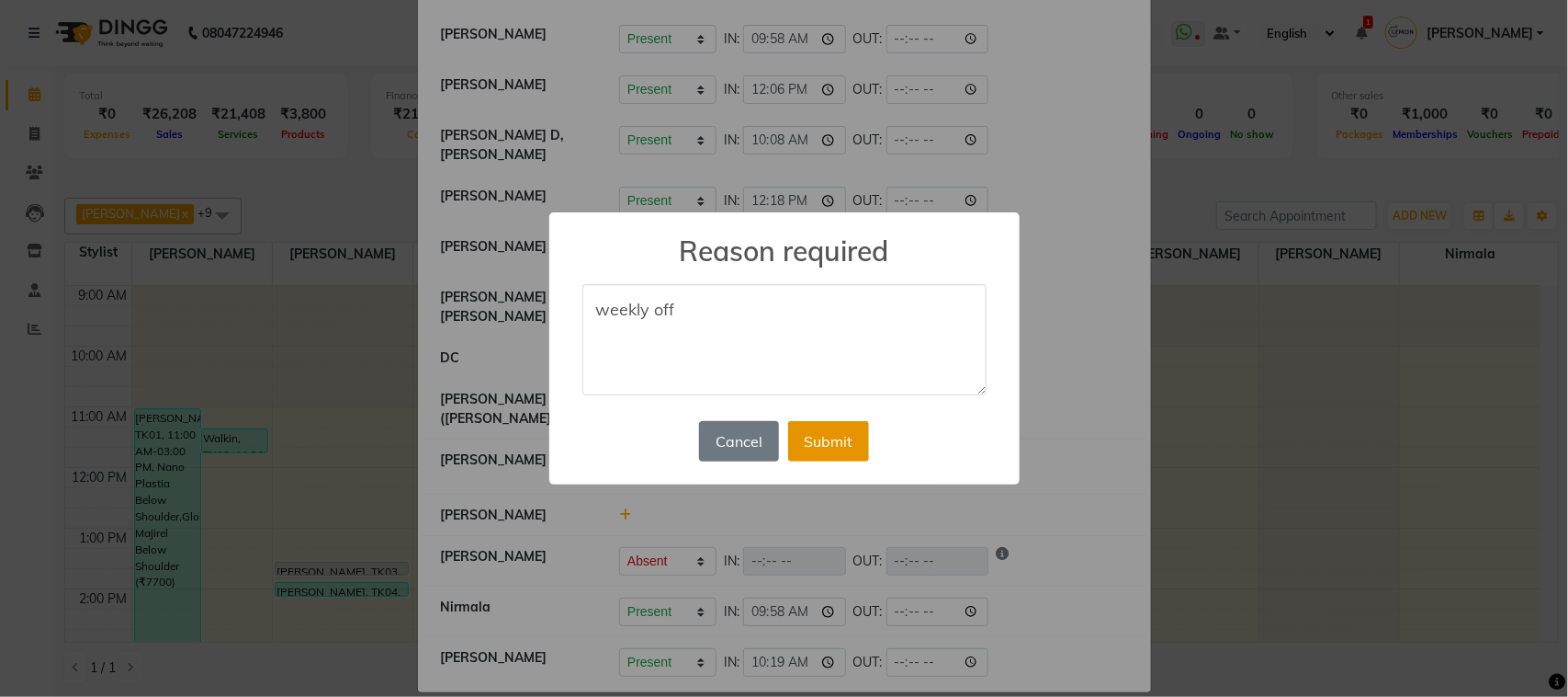
type textarea "weekly off"
click at [798, 457] on button "Submit" at bounding box center [828, 440] width 81 height 40
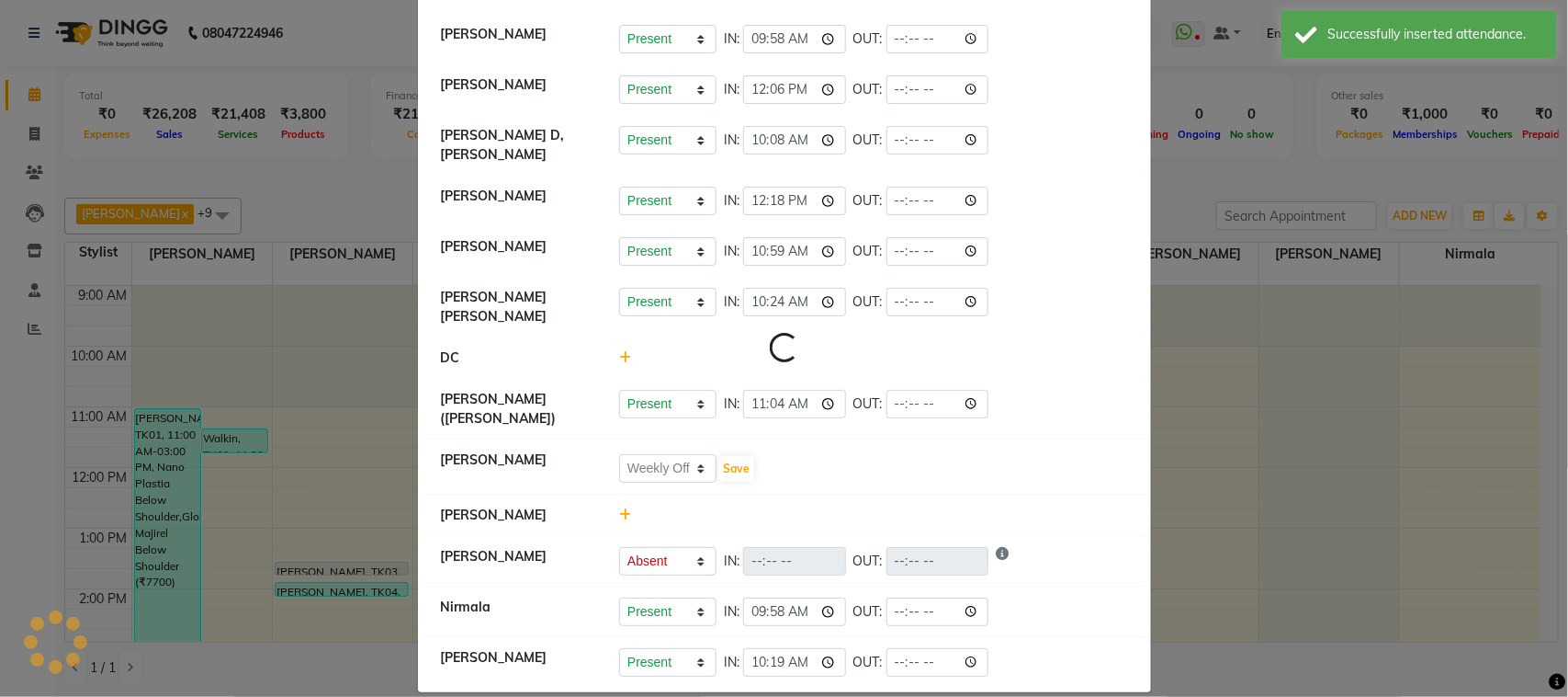
select select "W"
select select "A"
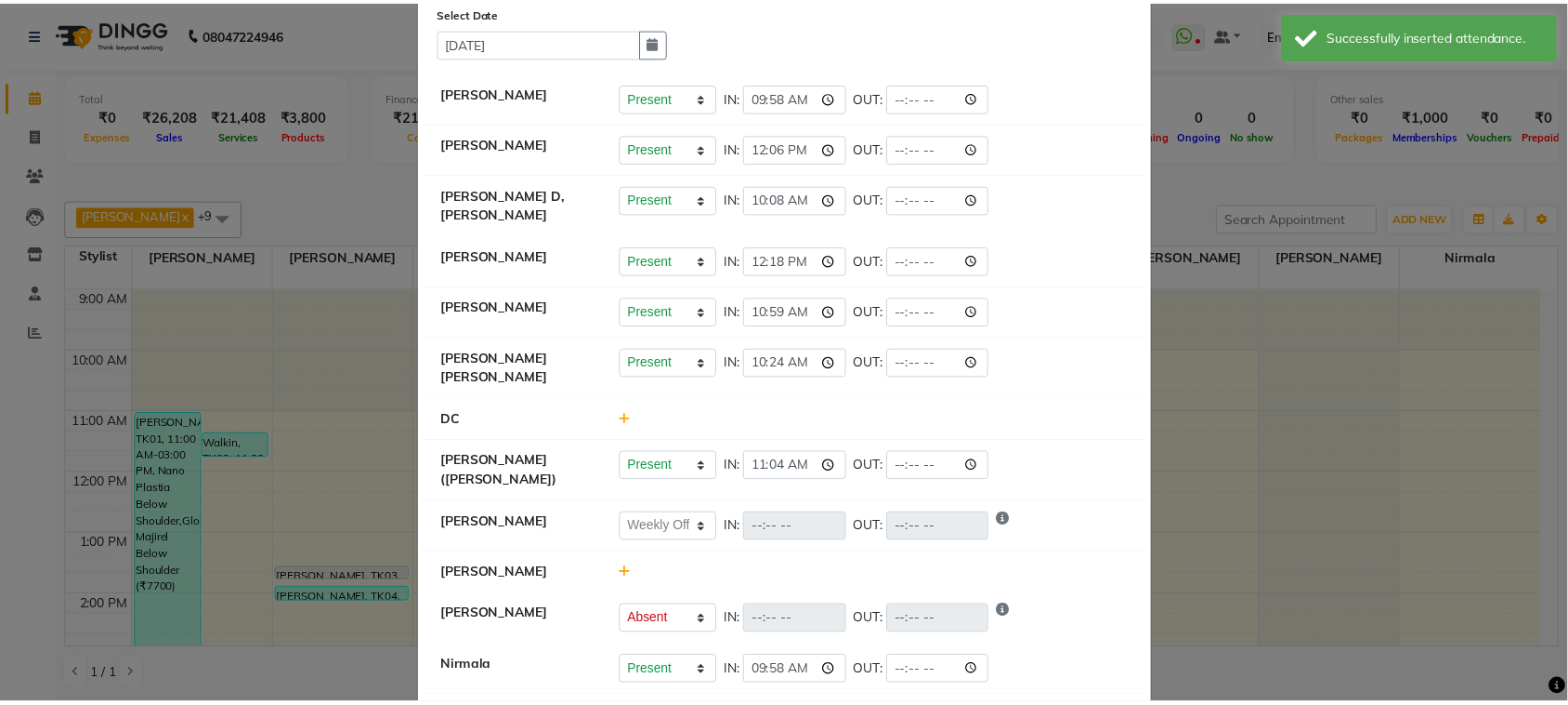
scroll to position [135, 0]
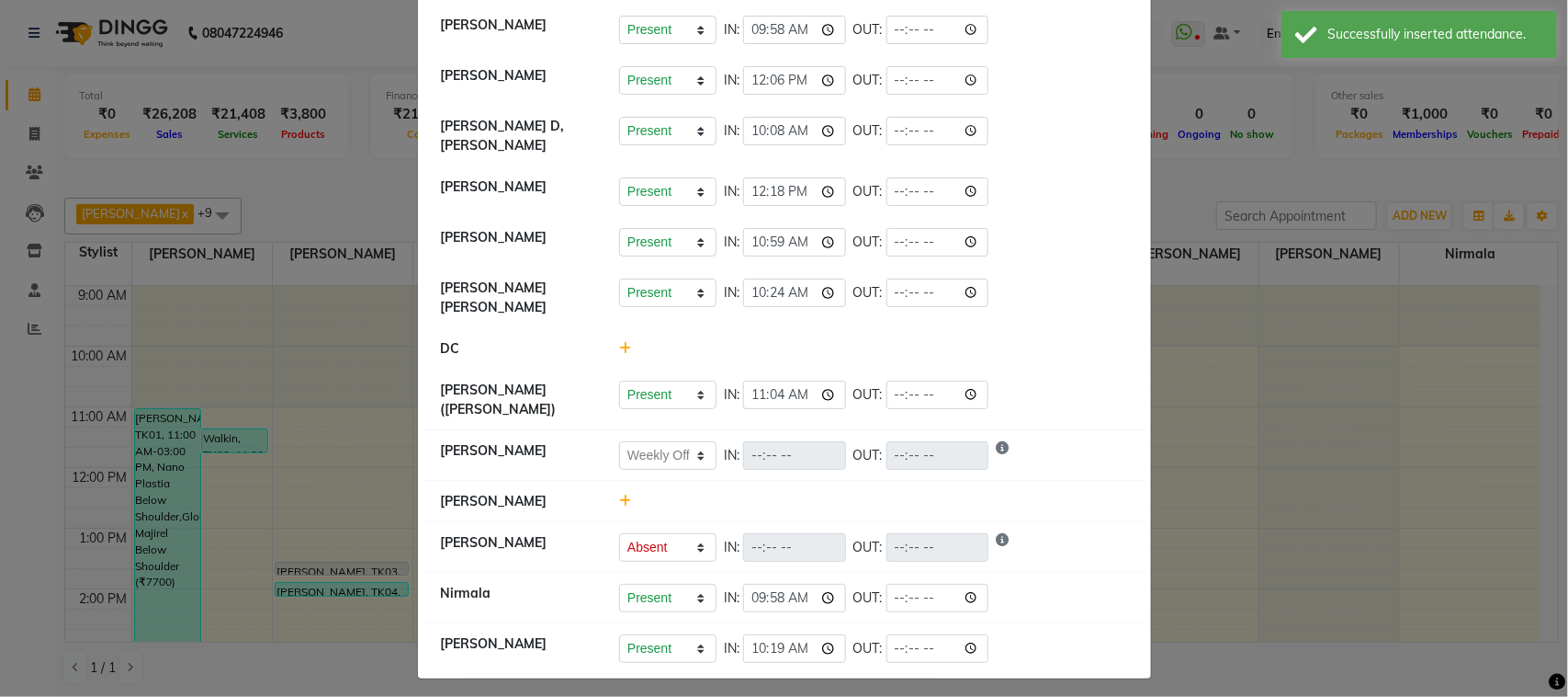
click at [167, 226] on ngb-modal-window "Attendance × Select Date [DATE] [PERSON_NAME] Present Absent Late Half Day Week…" at bounding box center [784, 348] width 1568 height 697
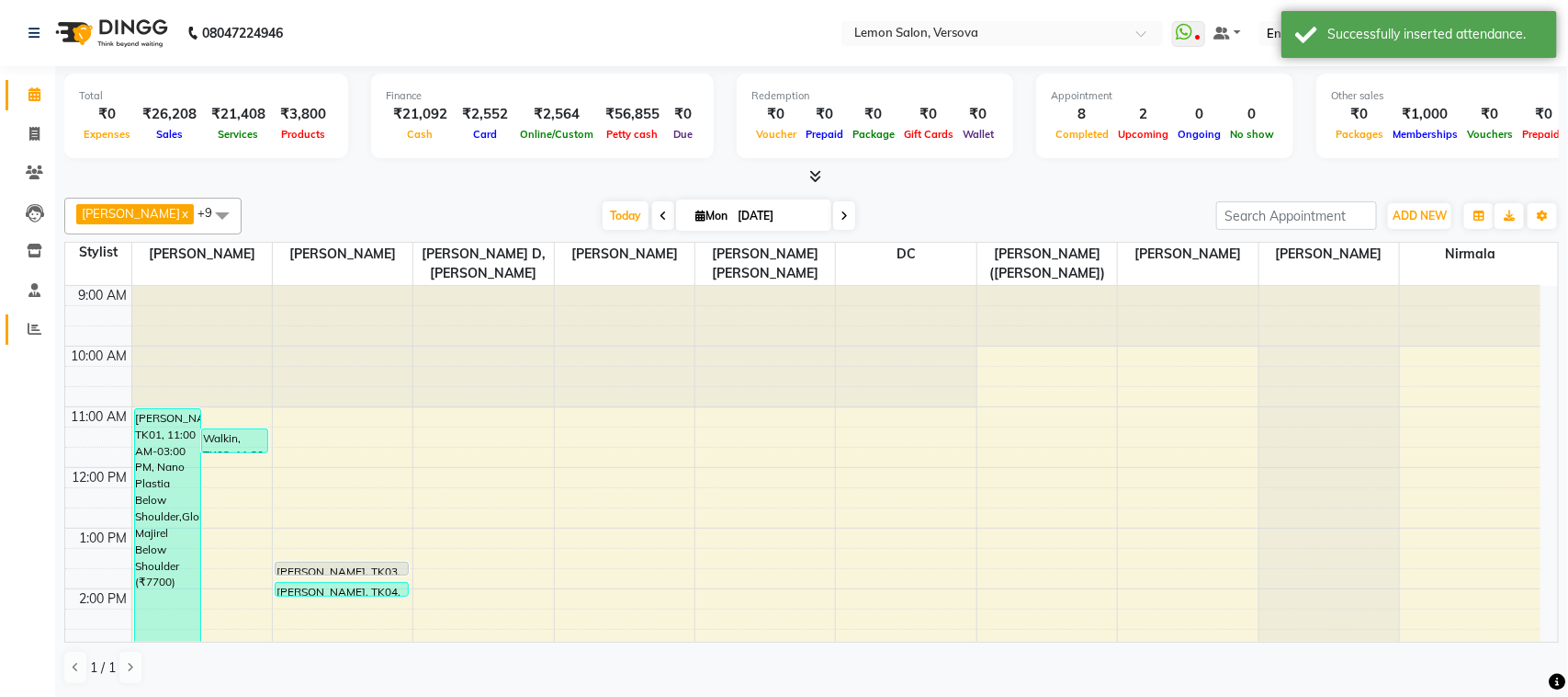
click at [20, 338] on span at bounding box center [34, 329] width 32 height 22
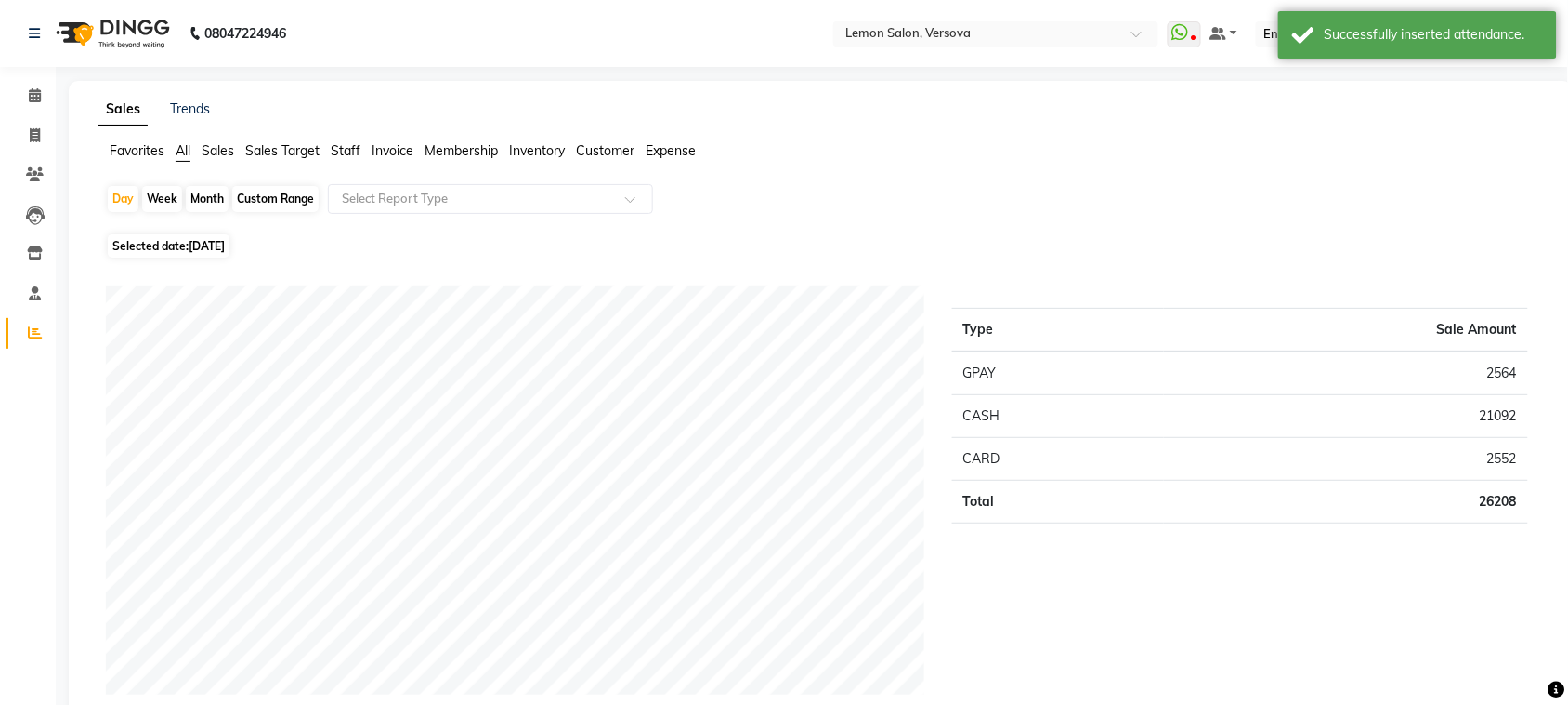
click at [351, 145] on span "Staff" at bounding box center [346, 150] width 30 height 17
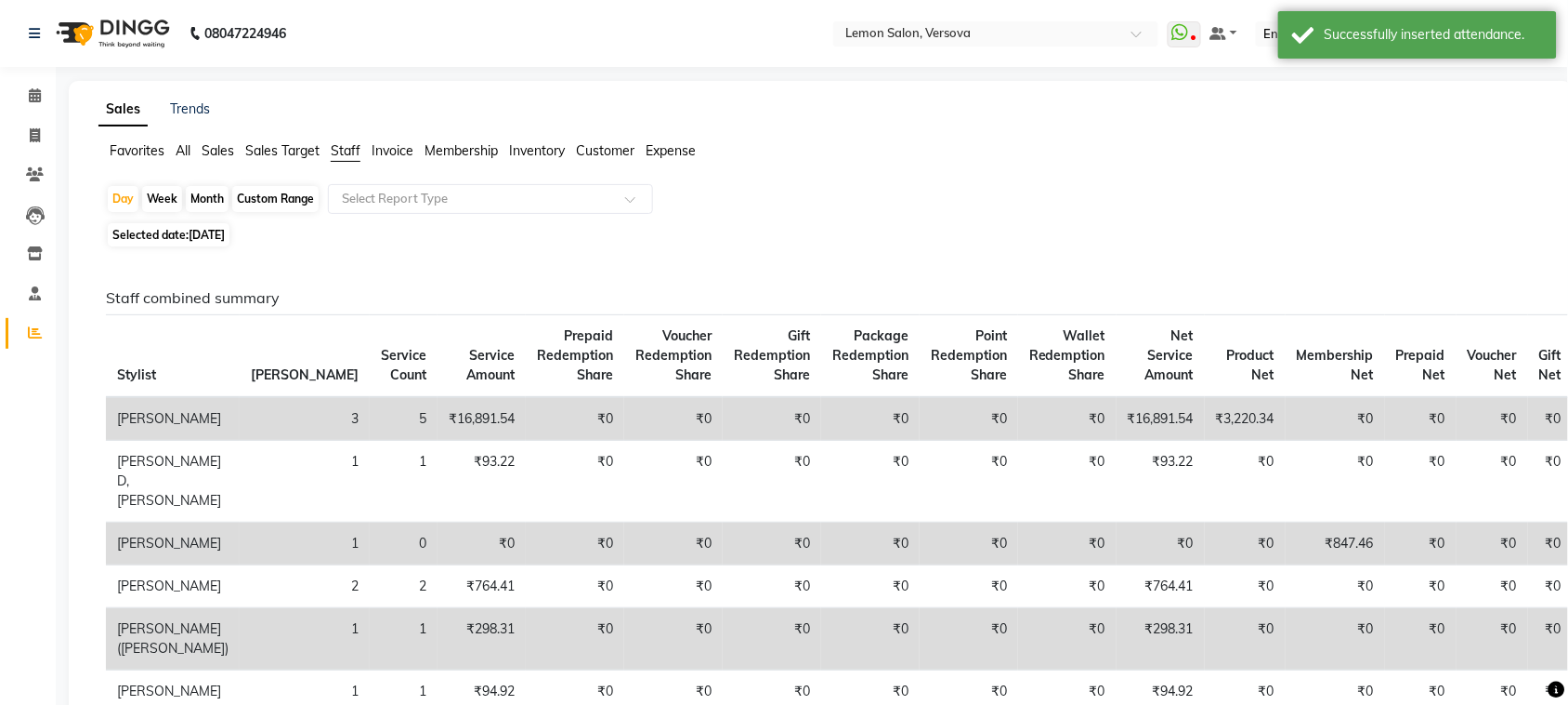
click at [365, 181] on app-reports "Favorites All Sales Sales Target Staff Invoice Membership Inventory Customer Ex…" at bounding box center [821, 452] width 1467 height 623
click at [448, 206] on input "text" at bounding box center [471, 199] width 267 height 19
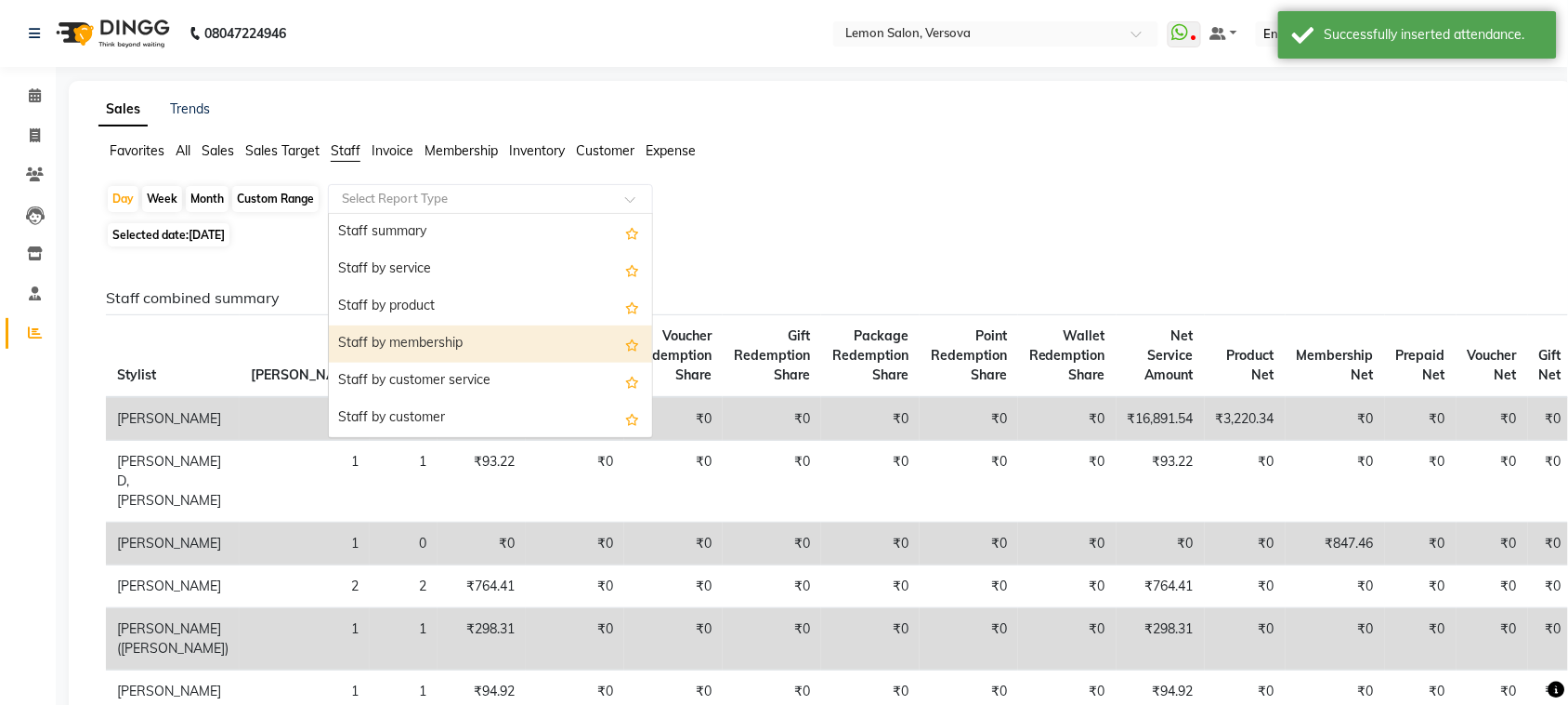
click at [456, 337] on div "Staff by membership" at bounding box center [490, 343] width 323 height 37
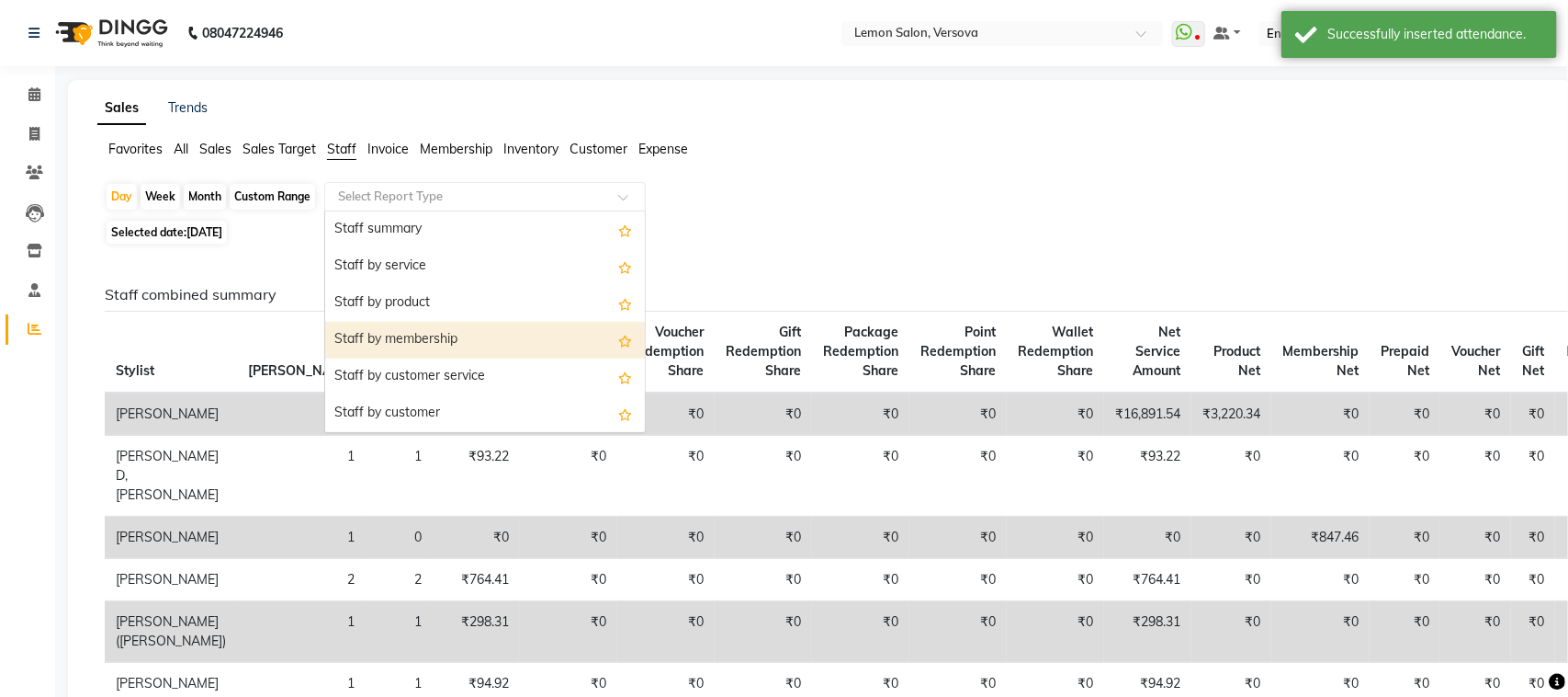
select select "csv"
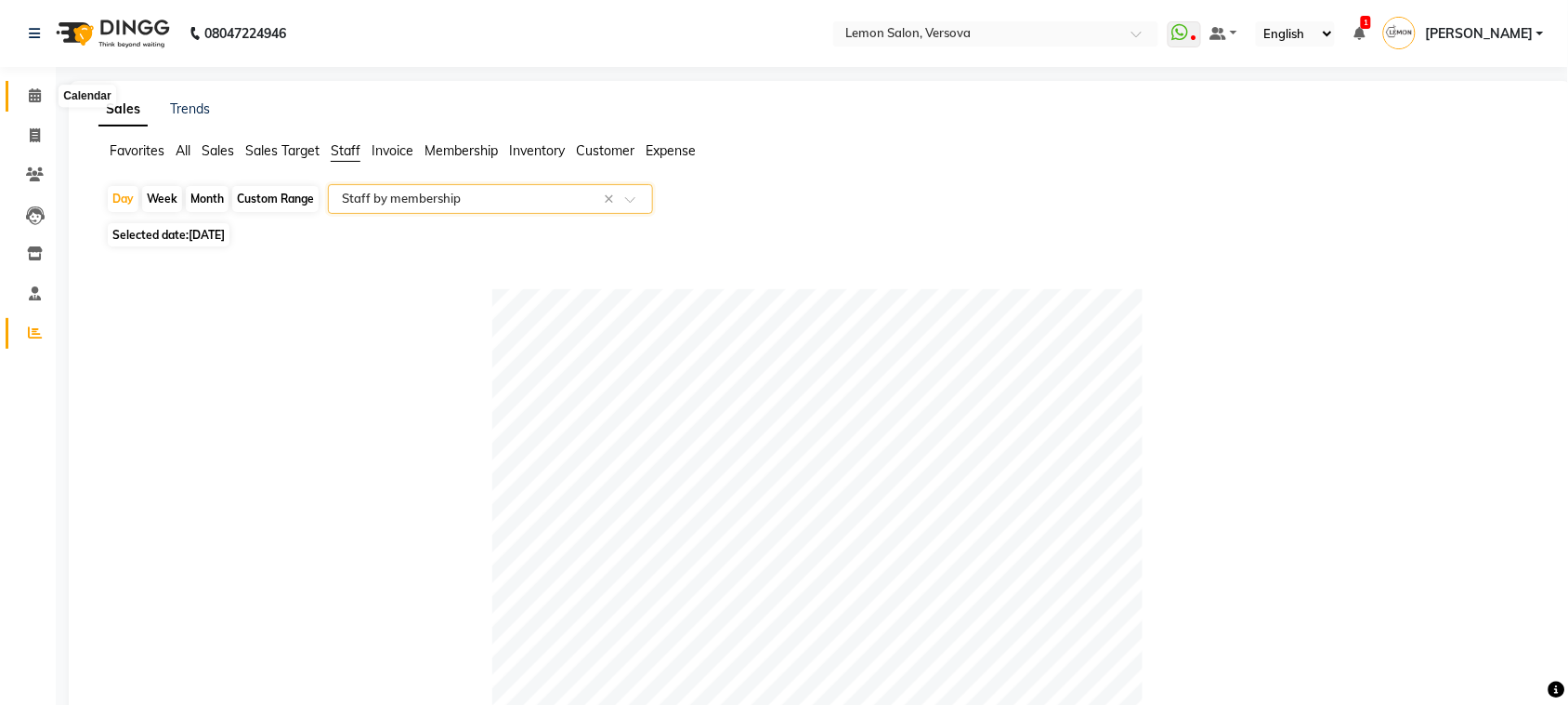
click at [37, 94] on icon at bounding box center [35, 95] width 12 height 14
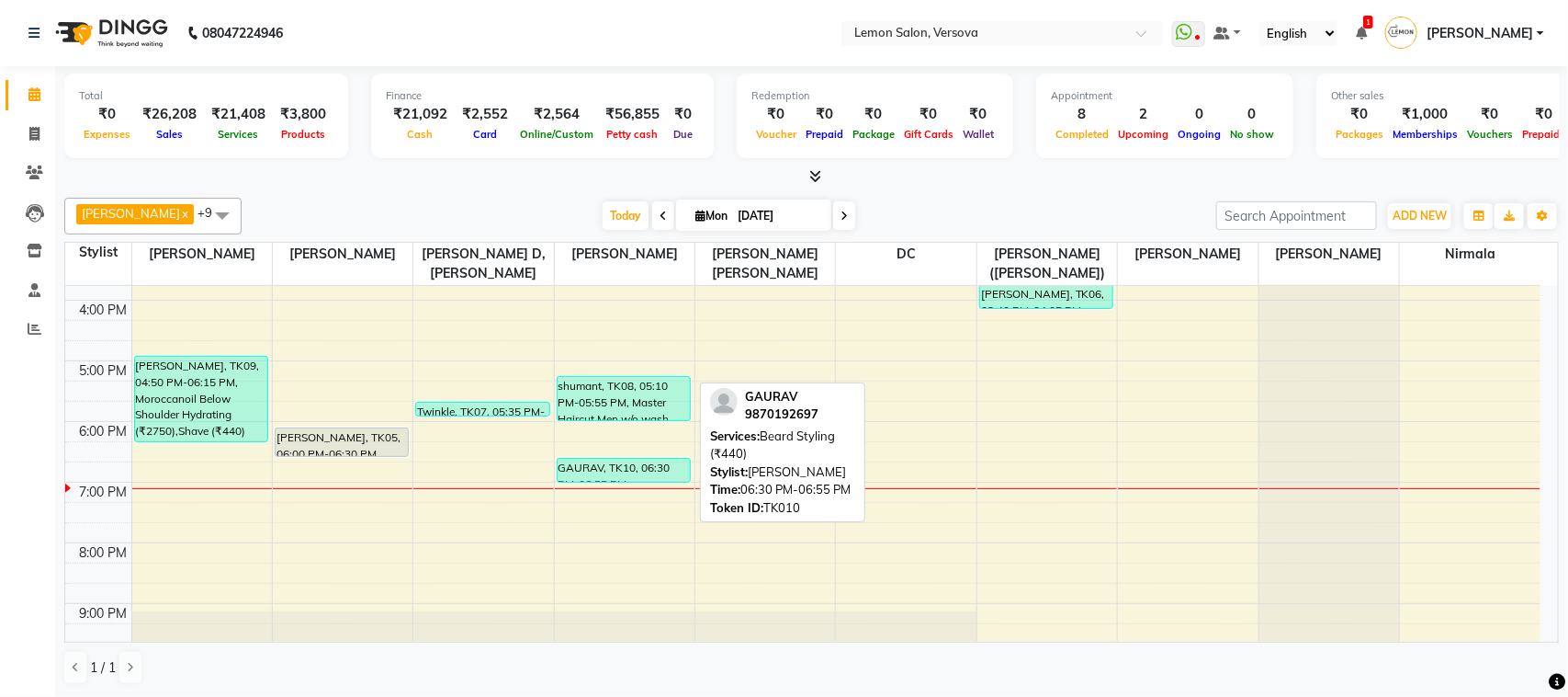
scroll to position [272, 0]
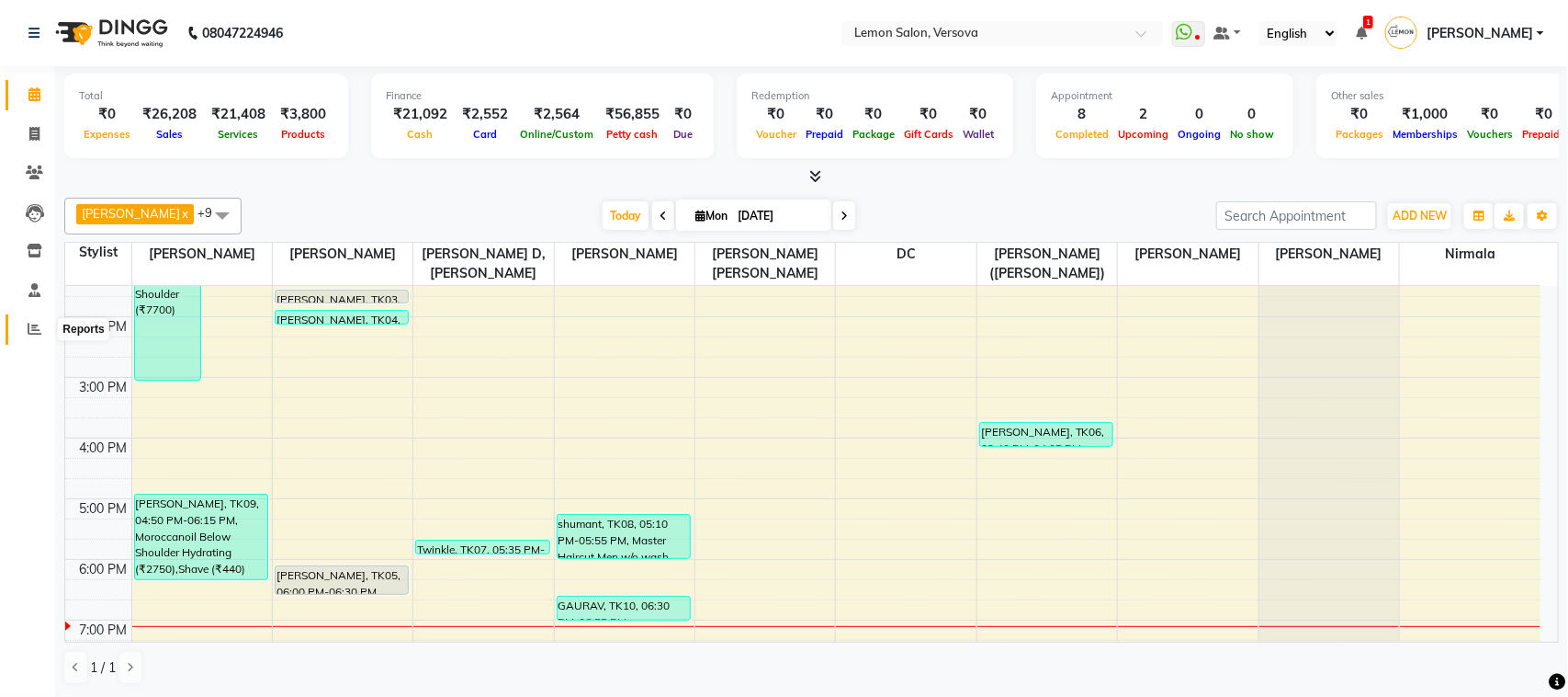
click at [21, 336] on span at bounding box center [34, 329] width 32 height 22
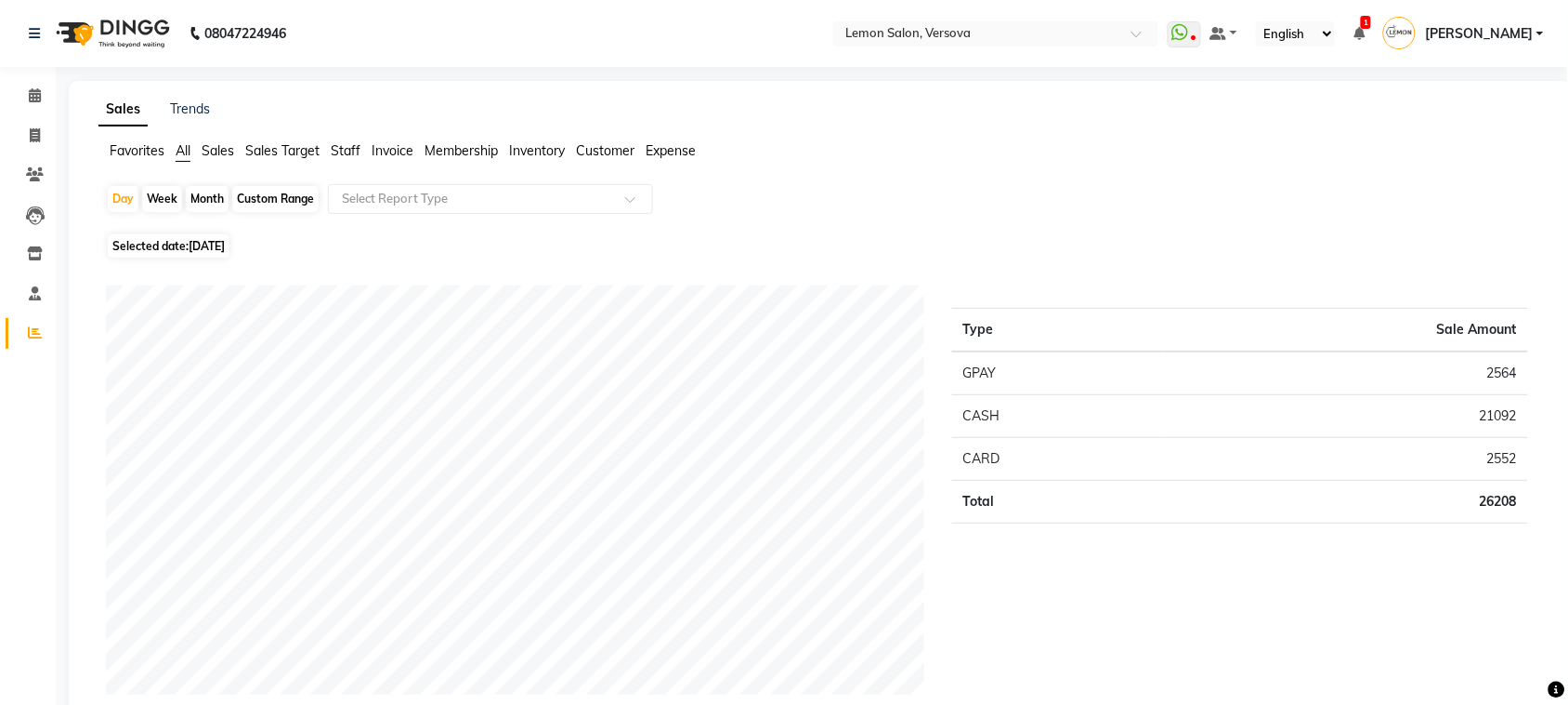
click at [1416, 26] on img at bounding box center [1399, 33] width 33 height 33
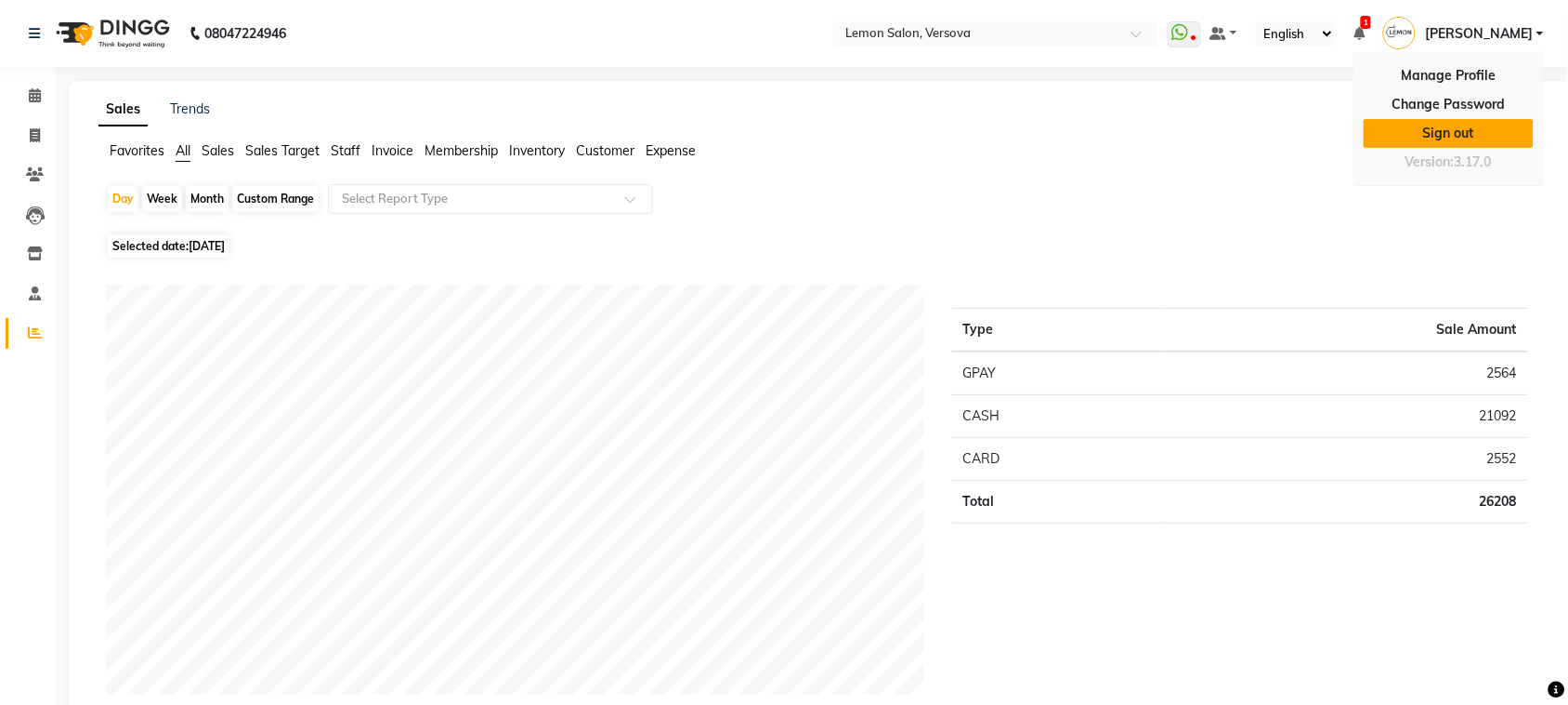
click at [1496, 144] on link "Sign out" at bounding box center [1449, 133] width 170 height 29
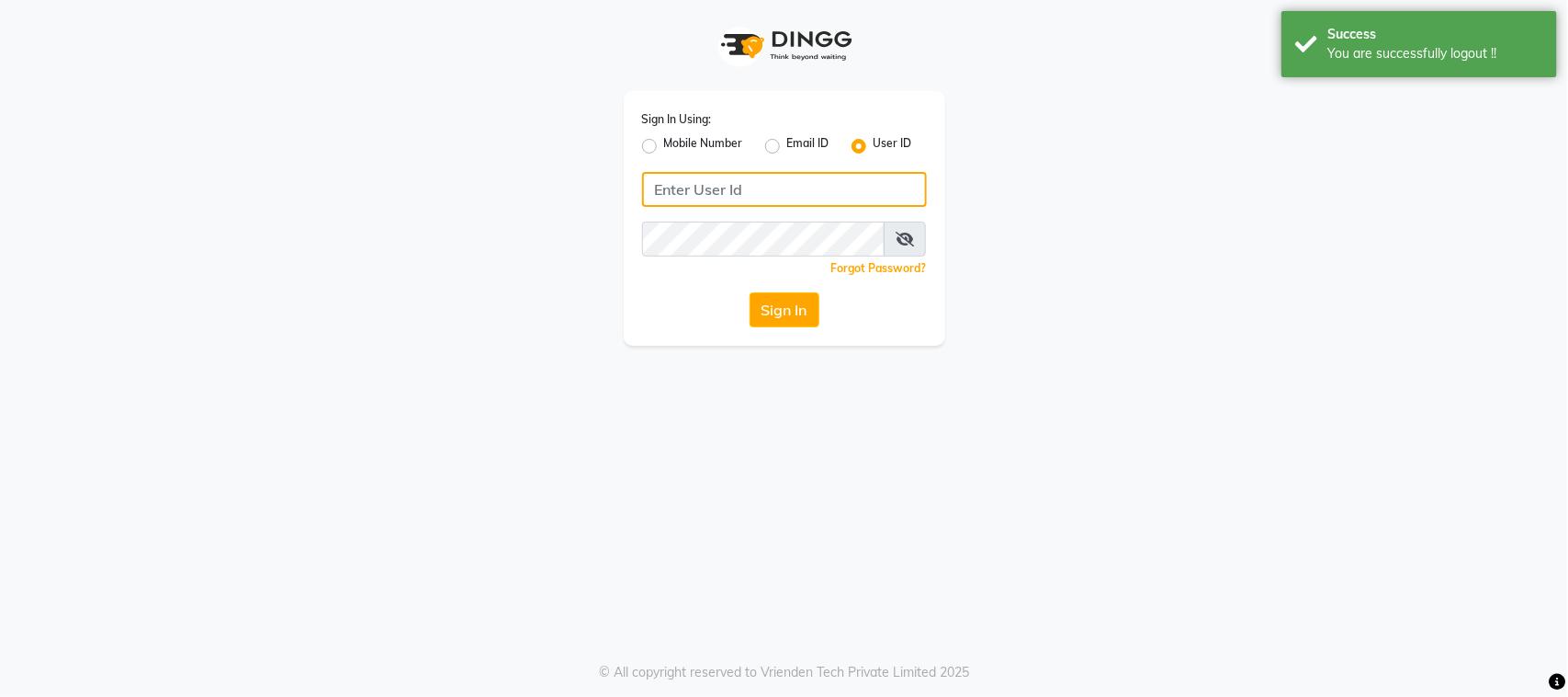
type input "9167849534"
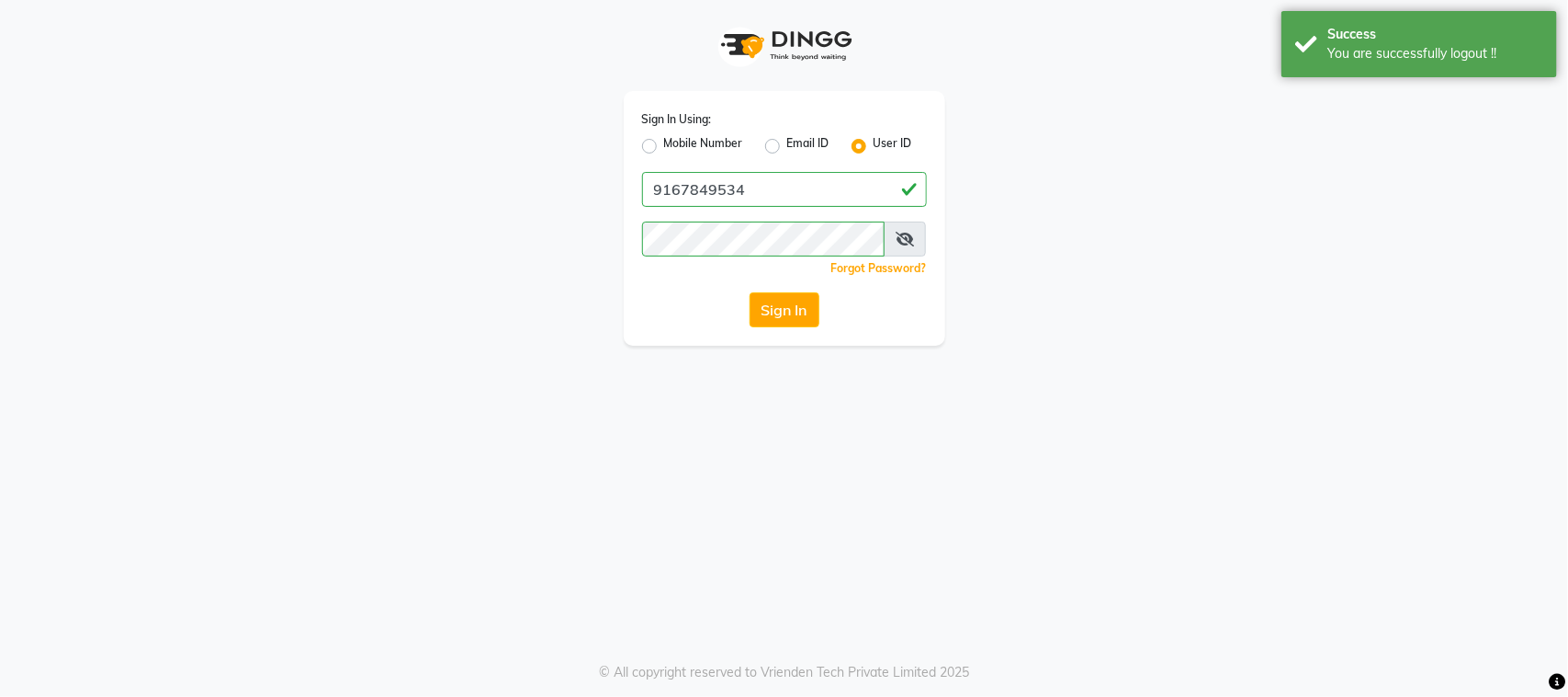
click at [723, 139] on label "Mobile Number" at bounding box center [703, 145] width 79 height 22
click at [676, 139] on input "Mobile Number" at bounding box center [670, 141] width 12 height 12
radio input "true"
radio input "false"
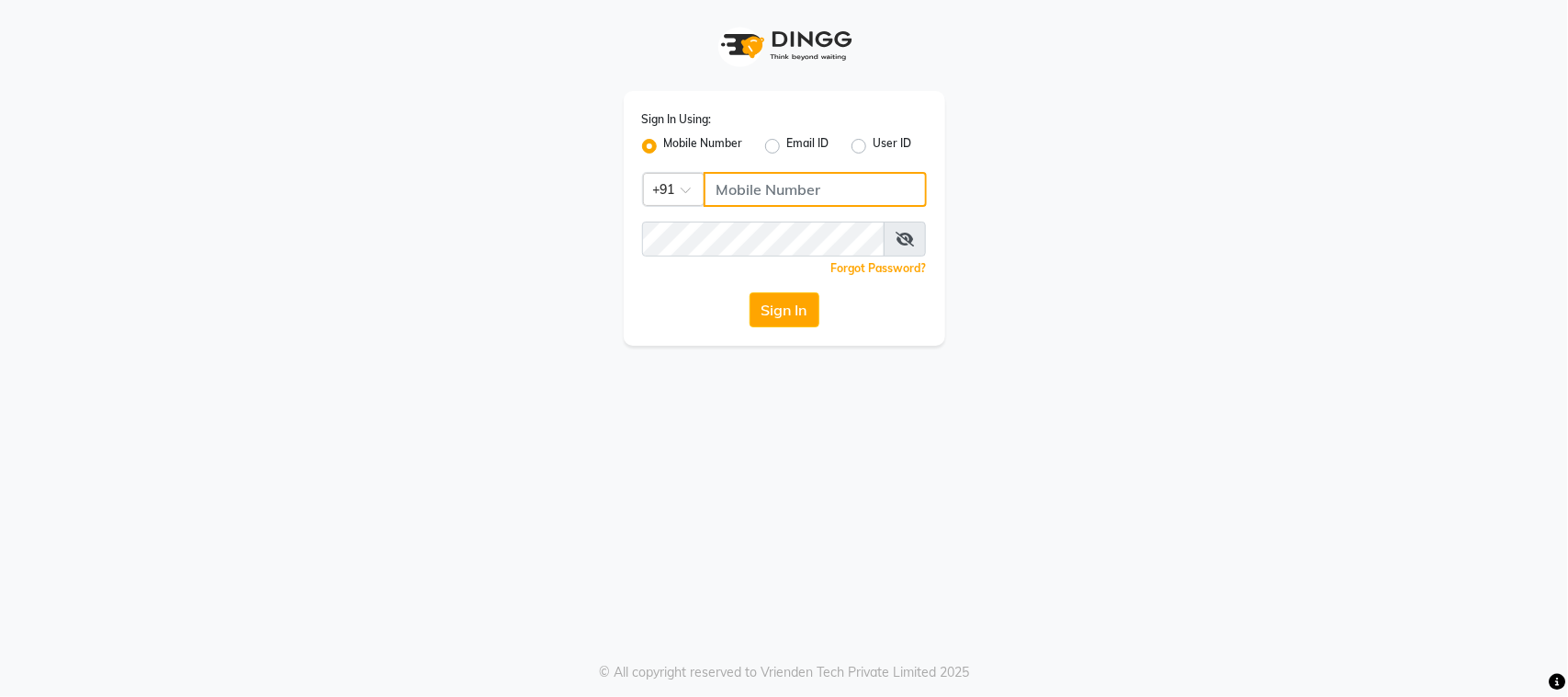
click at [882, 196] on input "Username" at bounding box center [814, 190] width 223 height 35
type input "9136087767"
click at [691, 287] on div "Sign In Using: Mobile Number Email ID User ID Country Code × [PHONE_NUMBER] Rem…" at bounding box center [784, 218] width 321 height 255
click at [767, 309] on button "Sign In" at bounding box center [784, 310] width 70 height 35
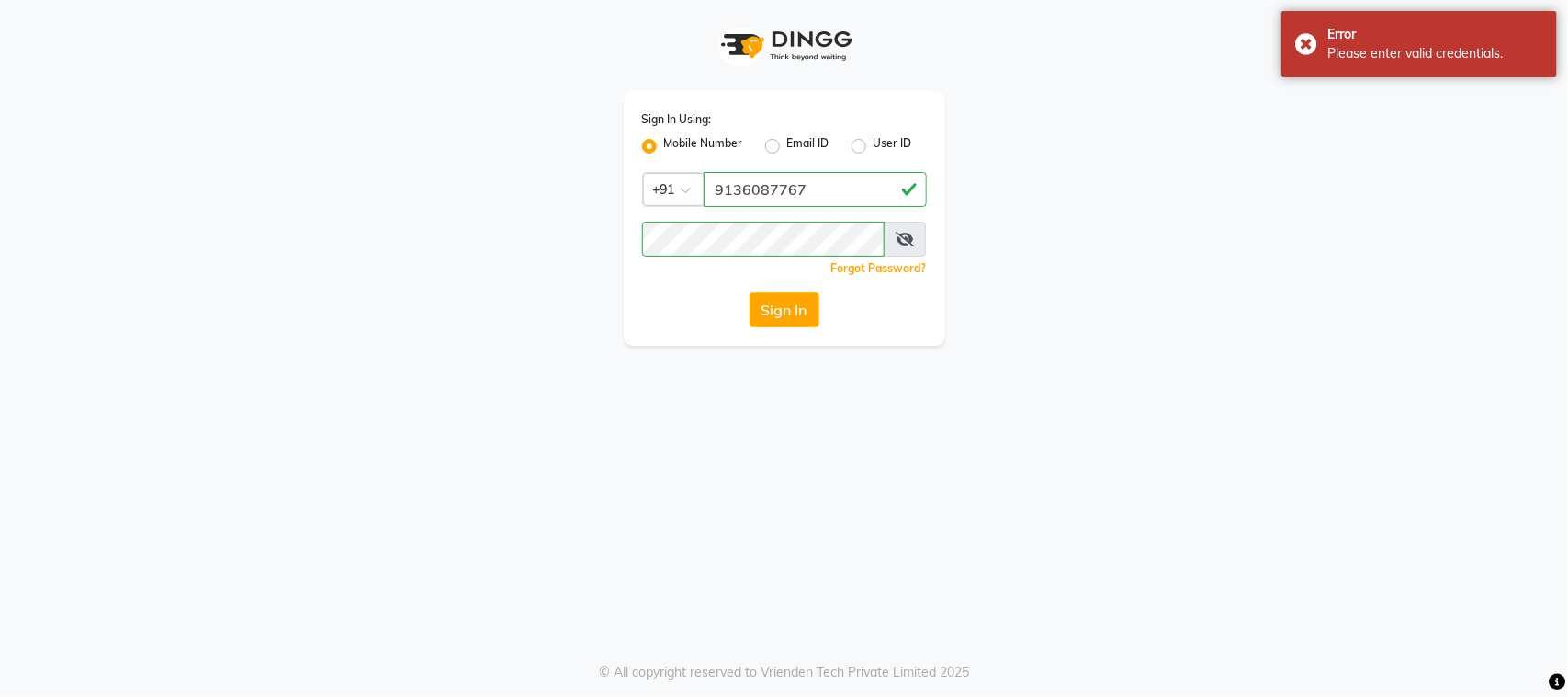
click at [901, 242] on icon at bounding box center [905, 239] width 19 height 15
click at [777, 304] on button "Sign In" at bounding box center [784, 310] width 70 height 35
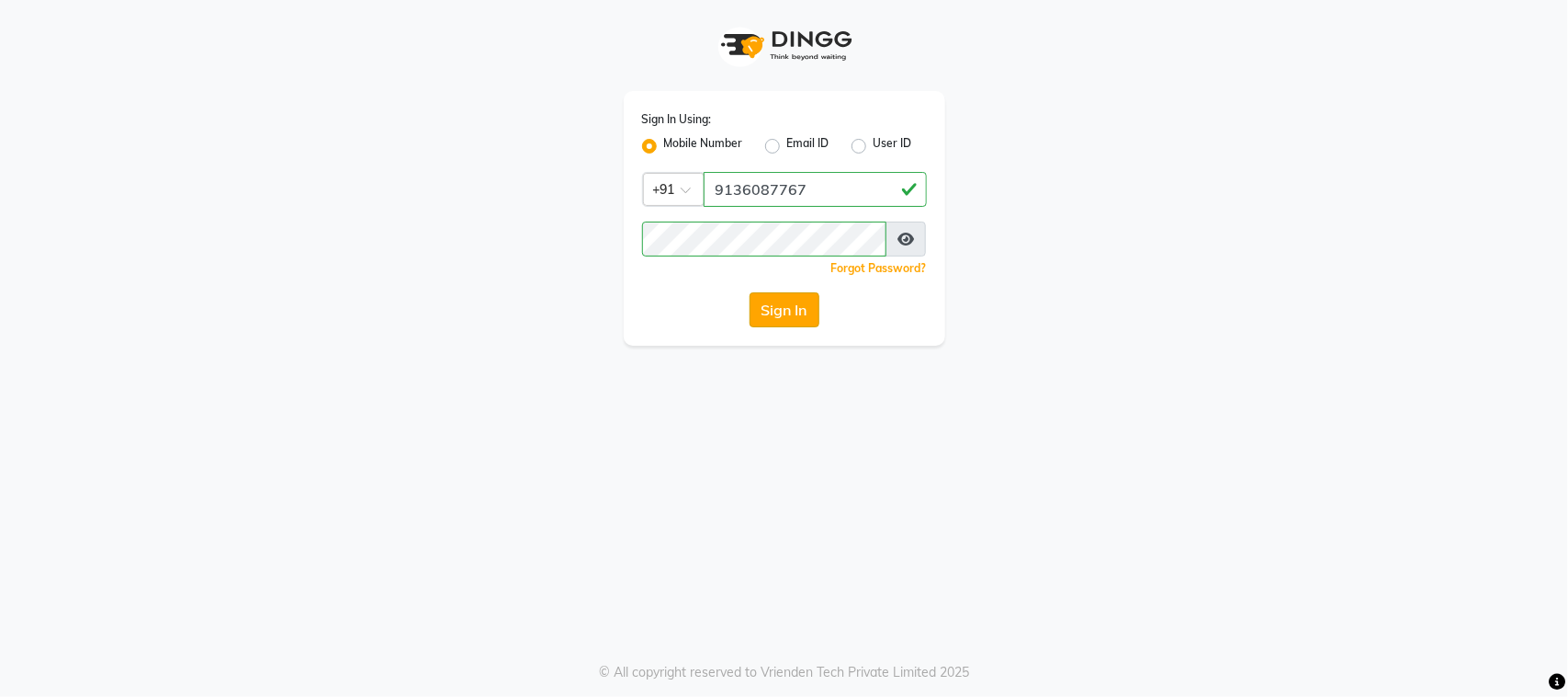
click at [788, 313] on button "Sign In" at bounding box center [784, 310] width 70 height 35
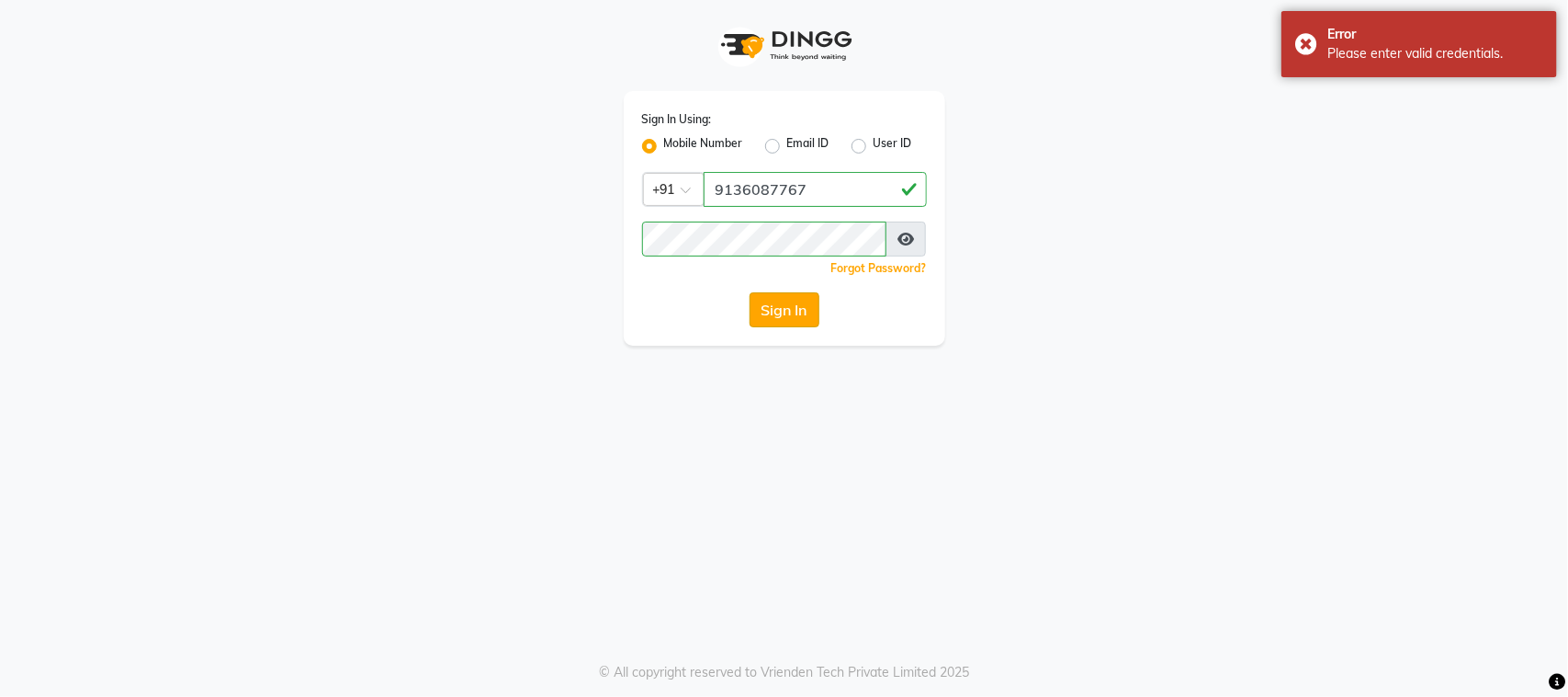
click at [799, 309] on button "Sign In" at bounding box center [784, 310] width 70 height 35
click at [782, 301] on div "Sign In" at bounding box center [785, 310] width 285 height 35
click at [772, 310] on button "Sign In" at bounding box center [784, 310] width 70 height 35
